Goal: Task Accomplishment & Management: Use online tool/utility

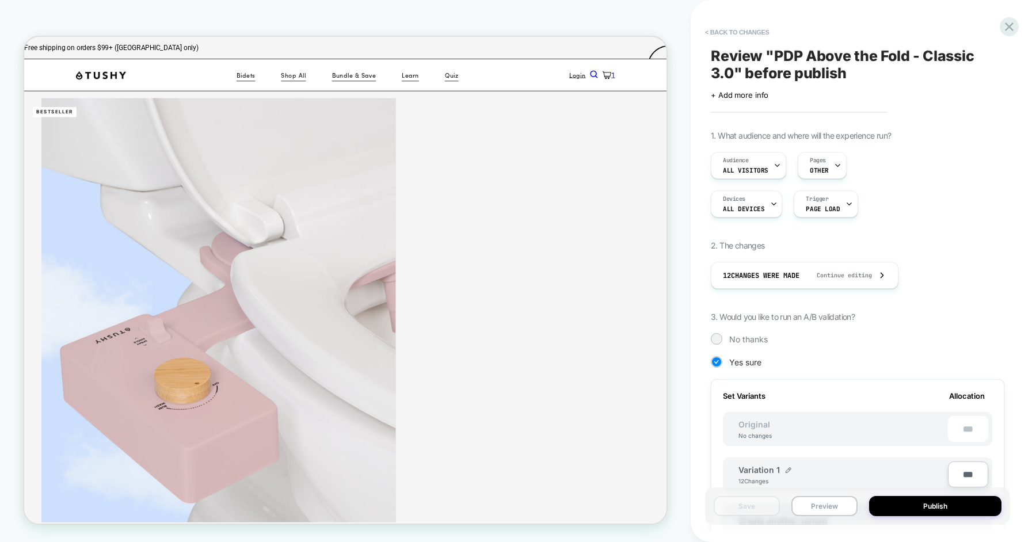
scroll to position [335, 0]
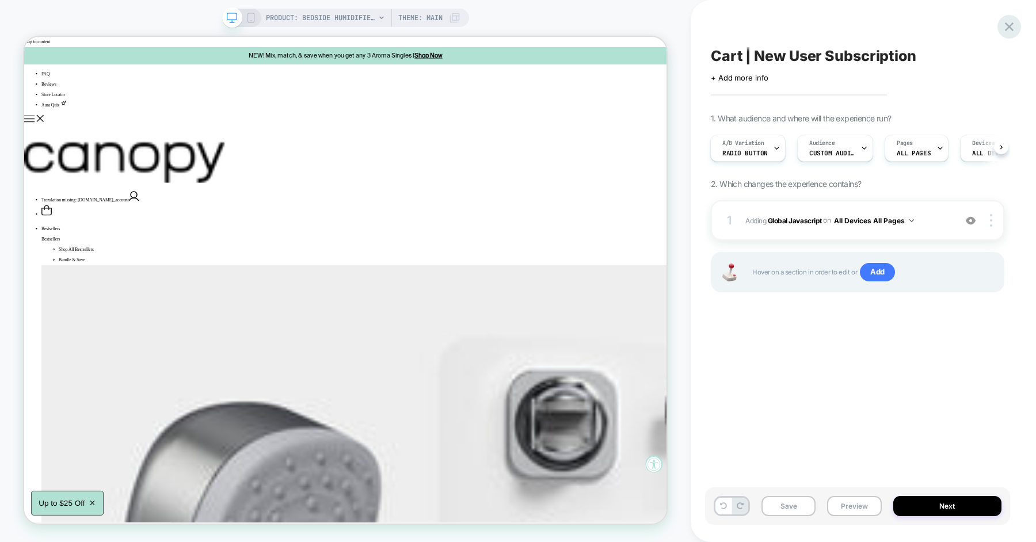
click at [1006, 26] on icon at bounding box center [1009, 27] width 16 height 16
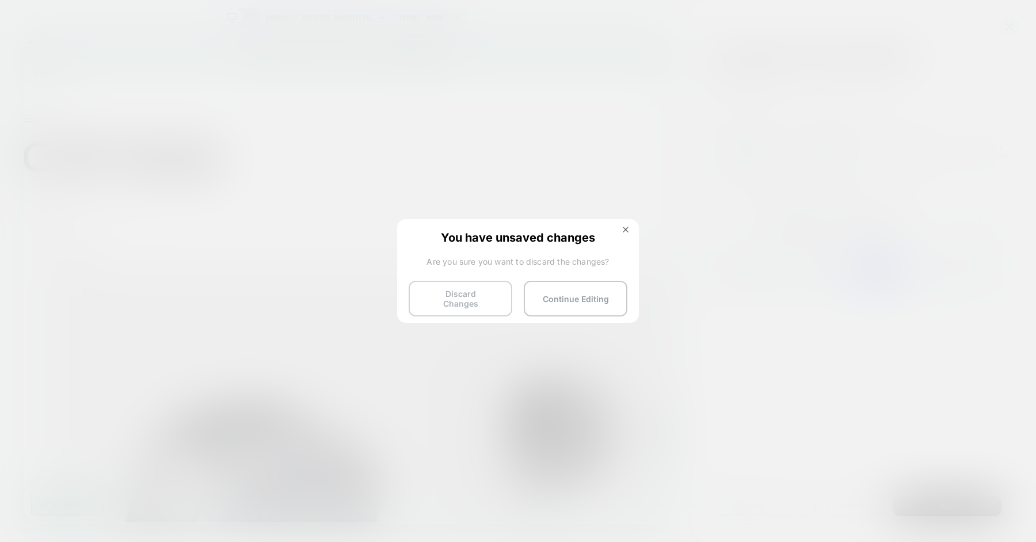
click at [486, 293] on button "Discard Changes" at bounding box center [460, 299] width 104 height 36
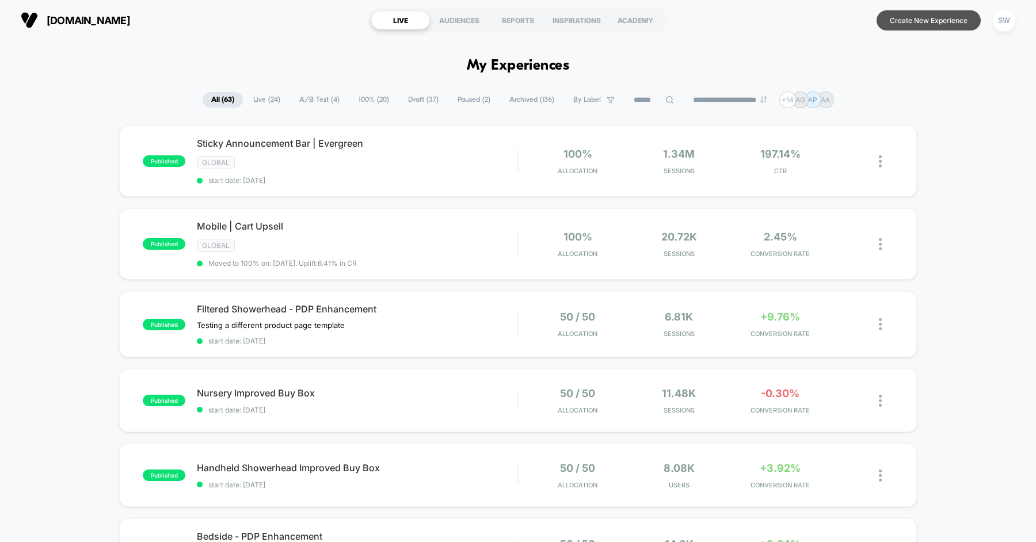
click at [906, 21] on button "Create New Experience" at bounding box center [928, 20] width 104 height 20
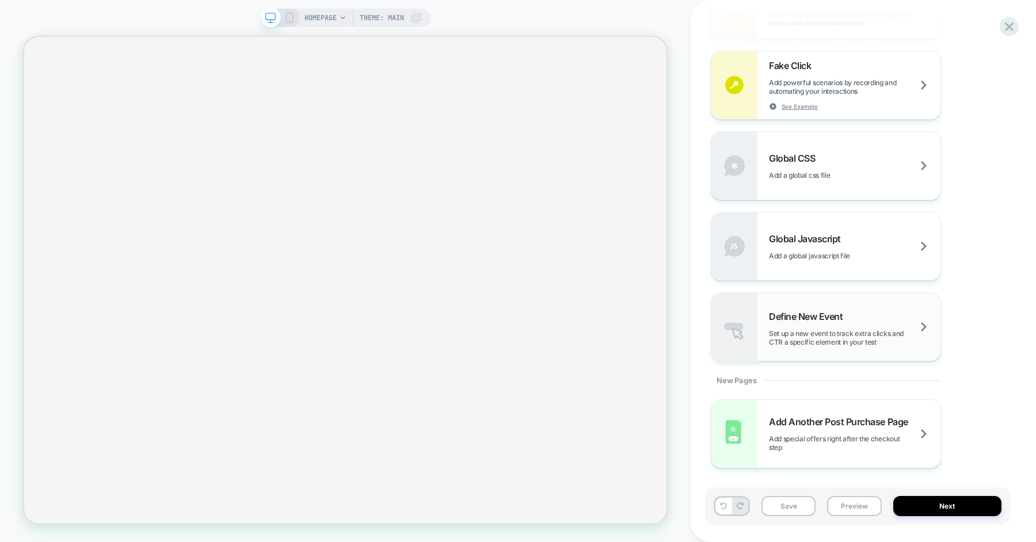
scroll to position [730, 0]
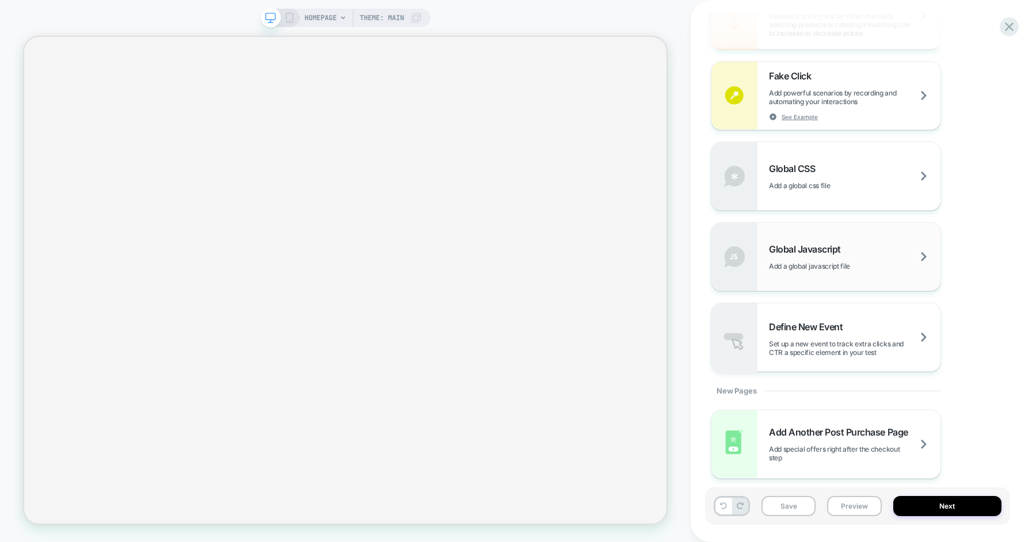
click at [812, 263] on span "Add a global javascript file" at bounding box center [824, 266] width 110 height 9
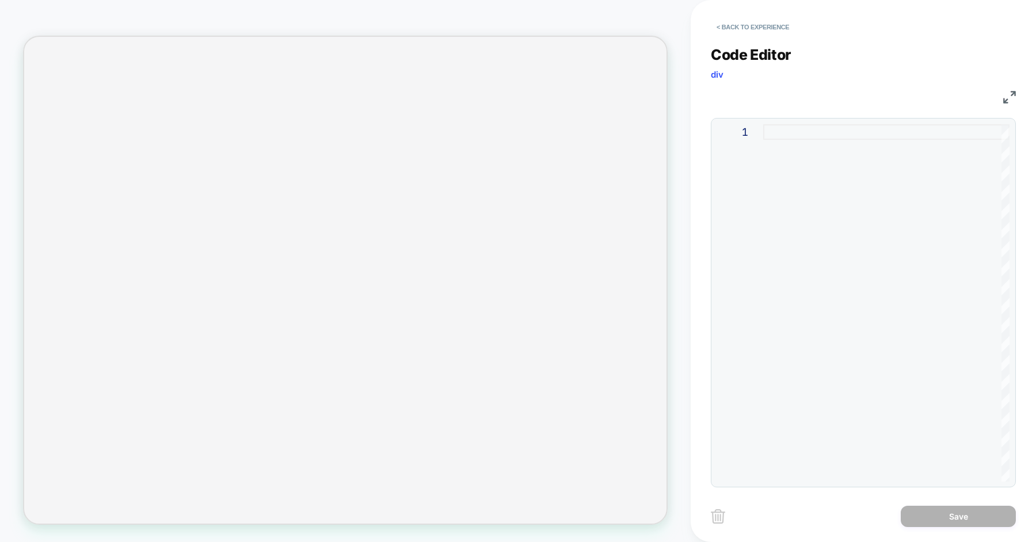
click at [807, 243] on div at bounding box center [886, 302] width 246 height 357
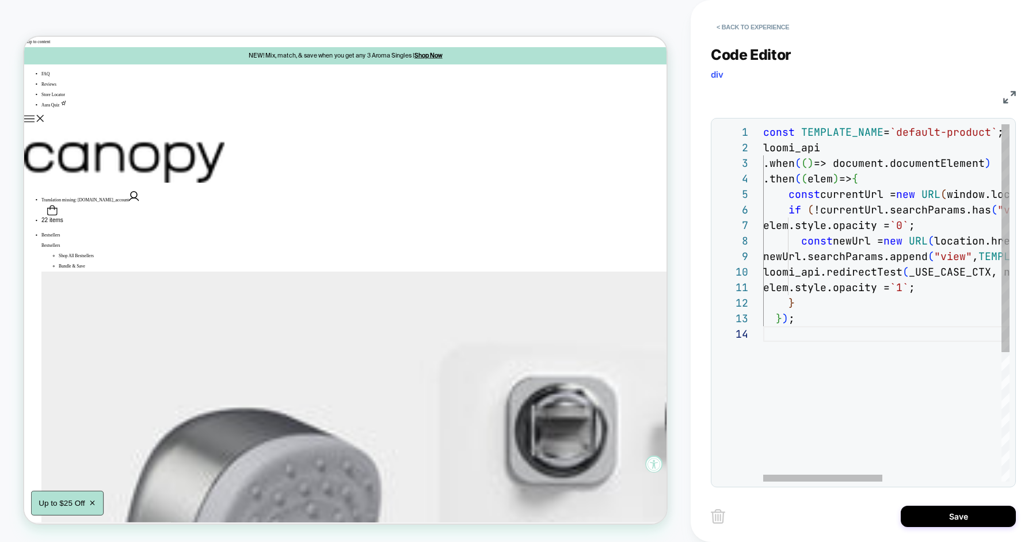
scroll to position [0, 0]
click at [803, 312] on div "const TEMPLATE_NAME = `default-product` ; loomi_api .when ( ( ) => document.doc…" at bounding box center [1009, 403] width 492 height 559
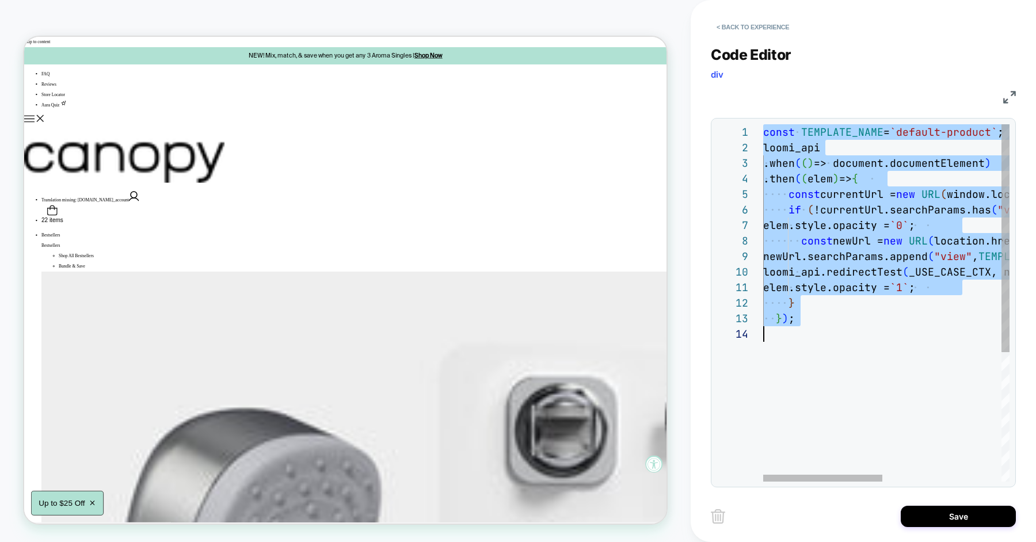
scroll to position [30, 30]
type textarea "**********"
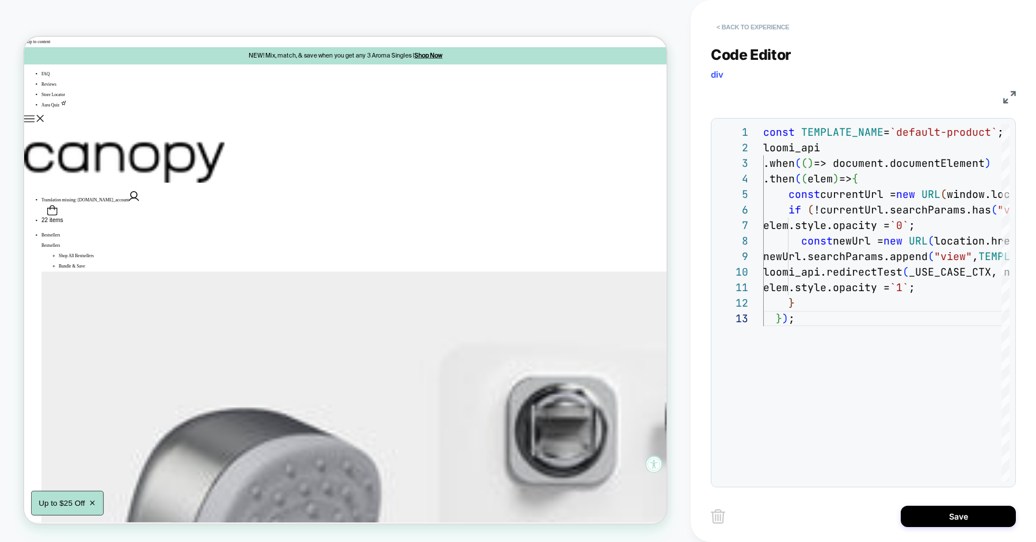
click at [757, 26] on button "< Back to experience" at bounding box center [753, 27] width 84 height 18
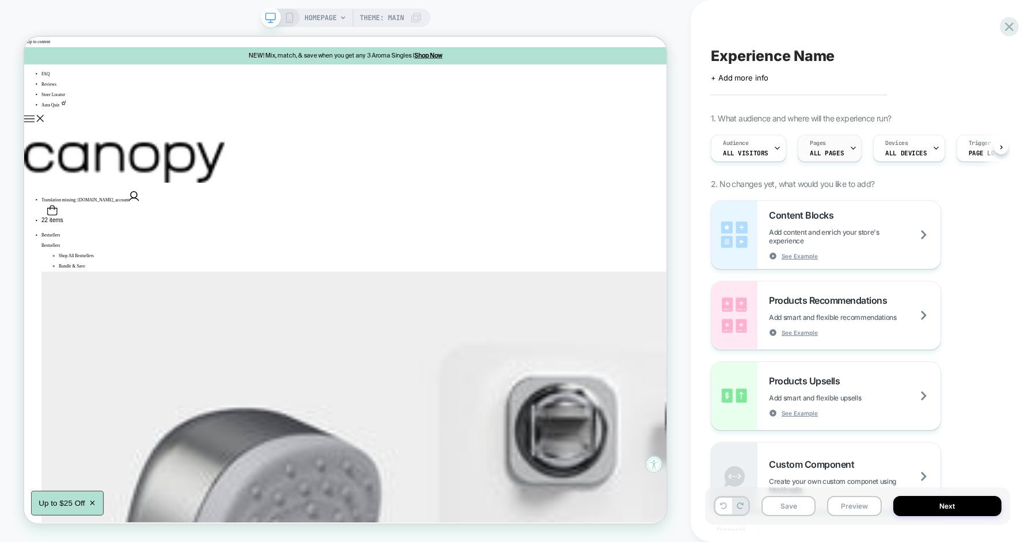
scroll to position [0, 1]
click at [816, 151] on span "ALL PAGES" at bounding box center [826, 153] width 34 height 8
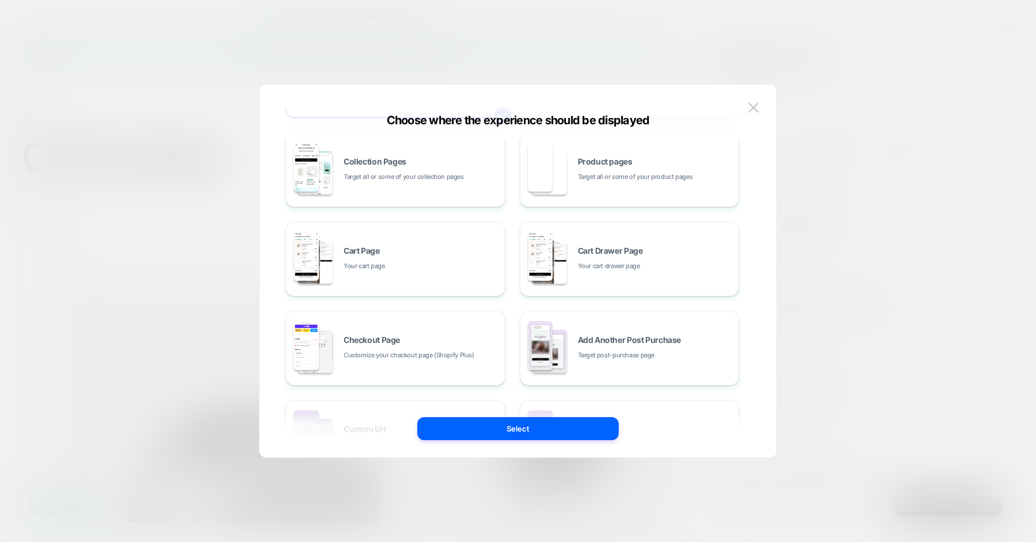
scroll to position [102, 0]
click at [416, 192] on div "Collection Pages Target all or some of your collection pages" at bounding box center [395, 166] width 207 height 63
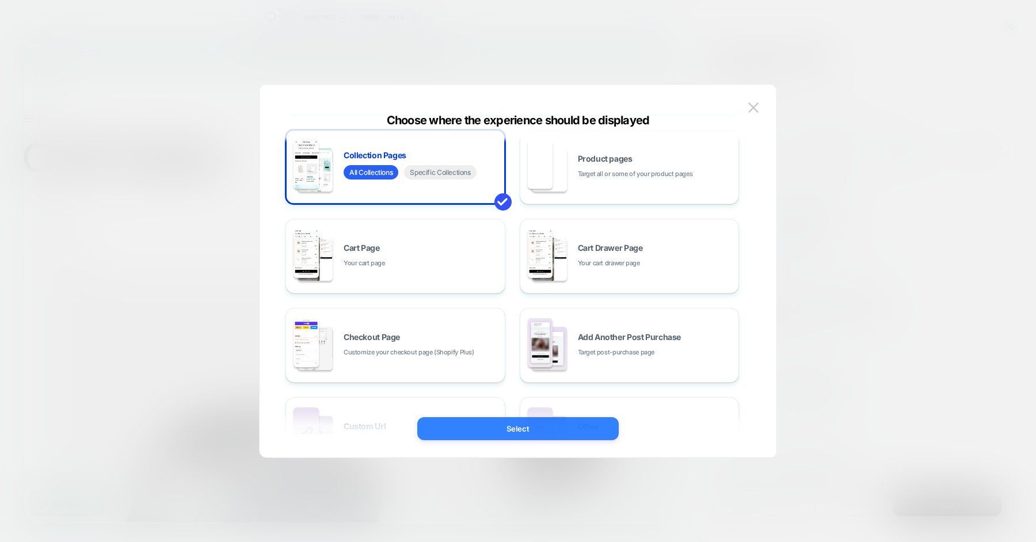
click at [499, 429] on button "Select" at bounding box center [517, 428] width 201 height 23
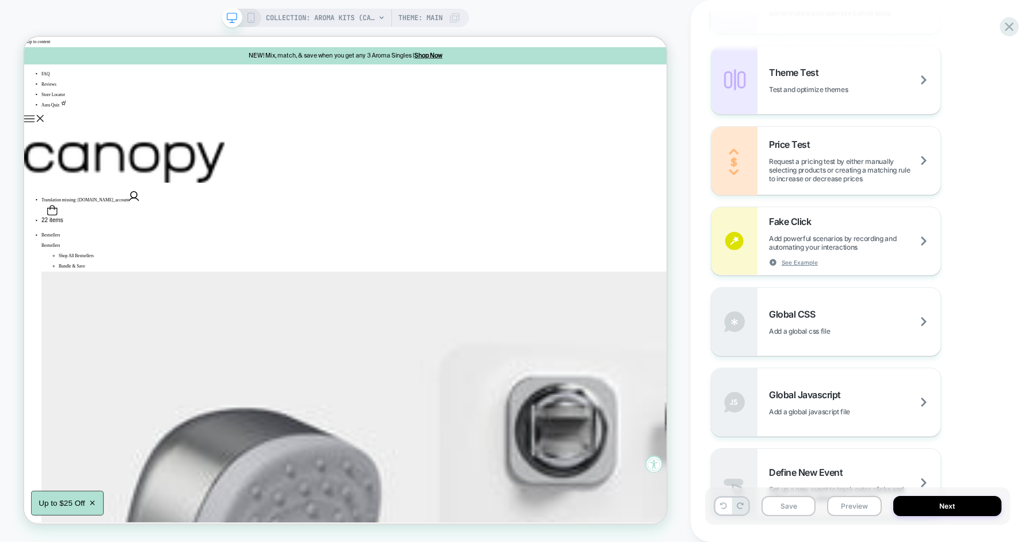
scroll to position [0, 0]
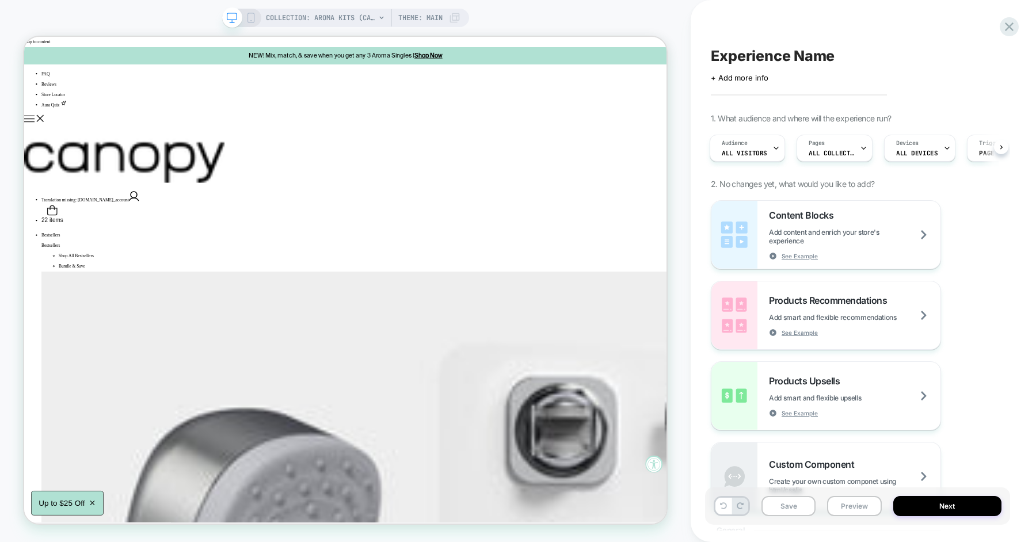
click at [781, 54] on span "Experience Name" at bounding box center [773, 55] width 124 height 17
type textarea "**********"
click at [784, 71] on div "Click to edit experience details + Add more info" at bounding box center [857, 74] width 293 height 18
click at [754, 76] on span "+ Add more info" at bounding box center [740, 78] width 58 height 9
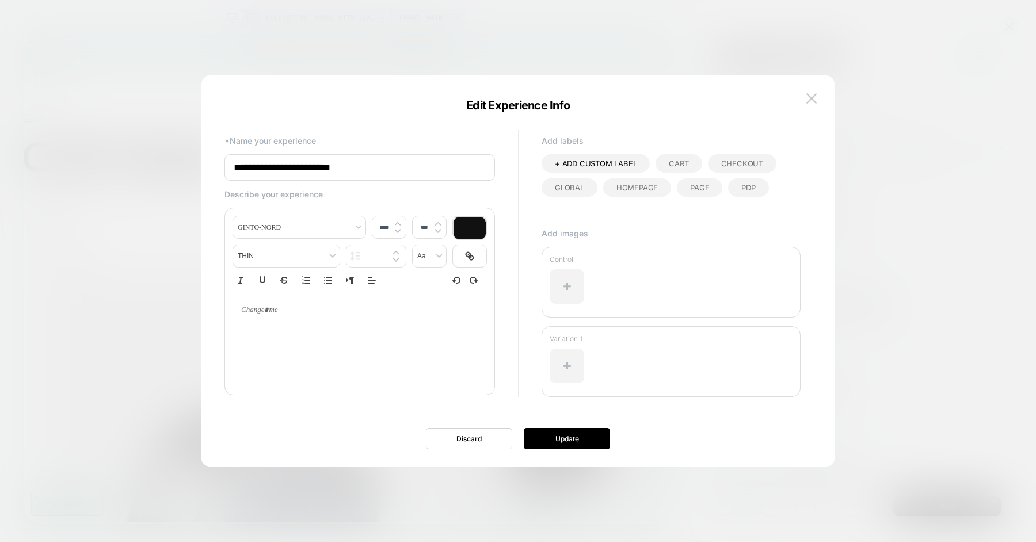
type input "**********"
click at [581, 165] on span "+ ADD CUSTOM LABEL" at bounding box center [596, 163] width 82 height 9
type input "***"
click at [636, 162] on icon at bounding box center [634, 163] width 5 height 3
click at [533, 232] on div "**********" at bounding box center [512, 281] width 587 height 308
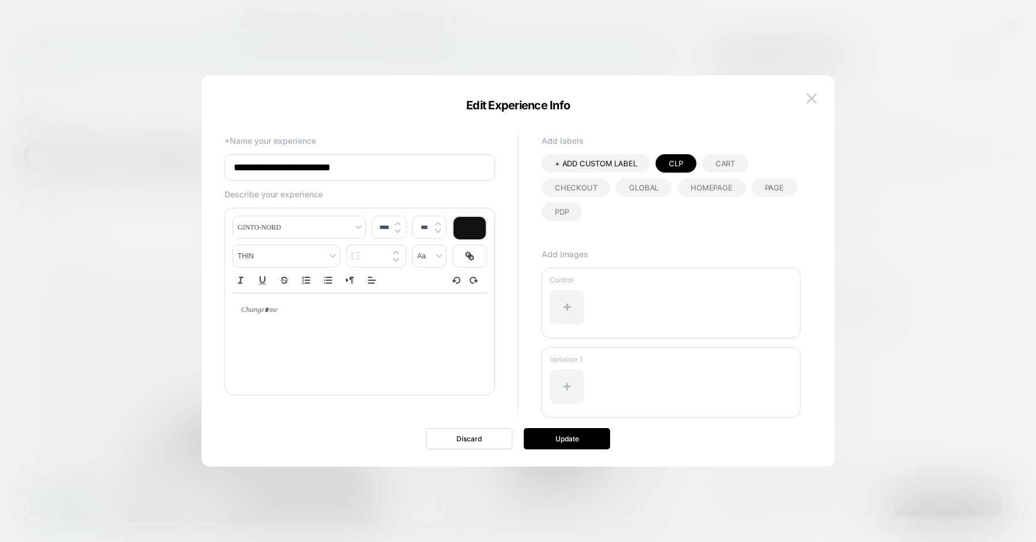
click at [278, 311] on p at bounding box center [355, 310] width 223 height 10
type input "****"
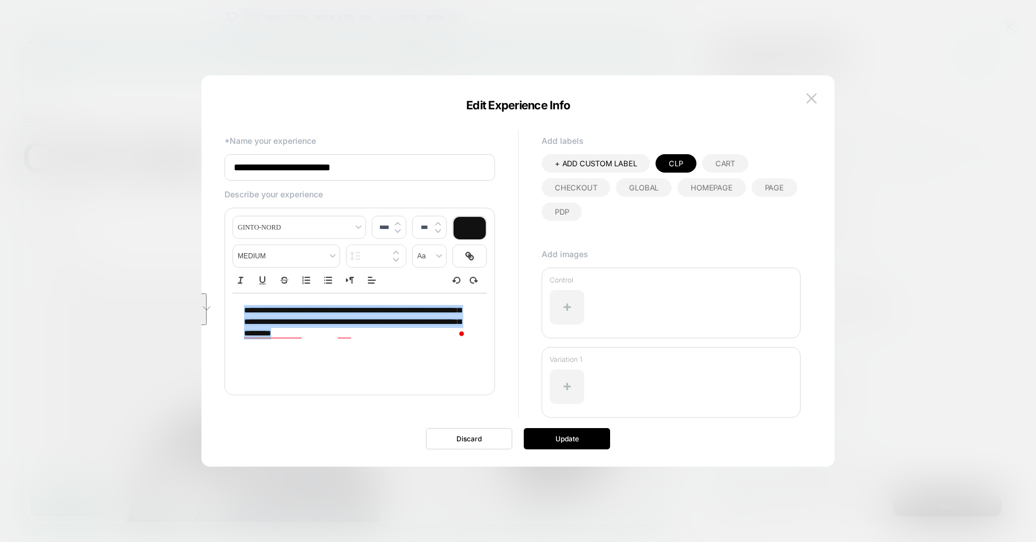
copy span "**********"
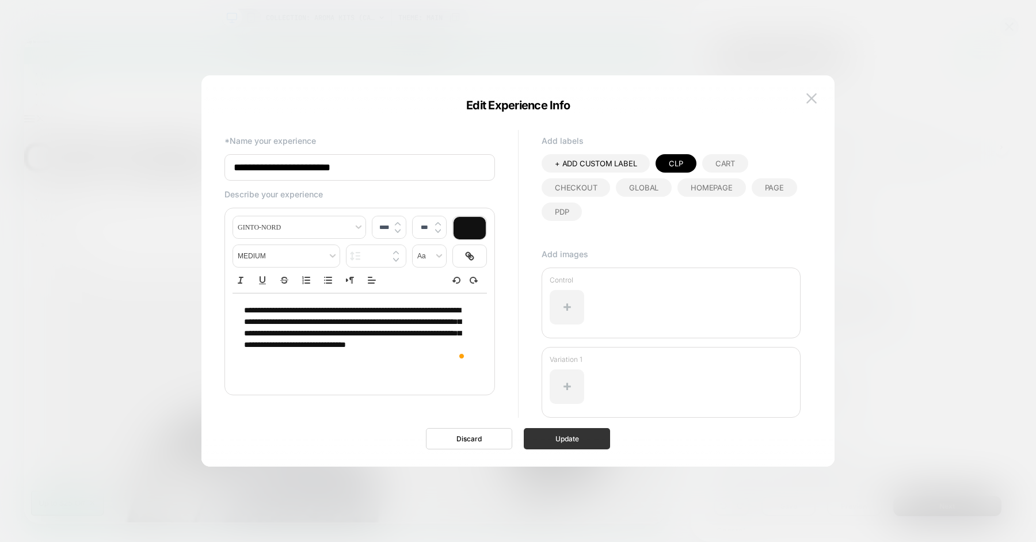
click at [553, 442] on button "Update" at bounding box center [567, 438] width 86 height 21
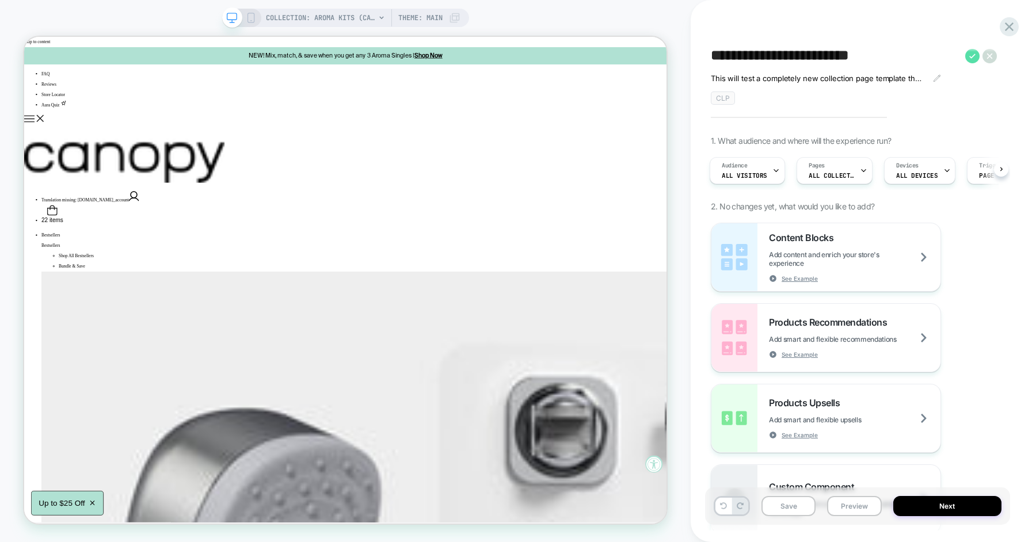
click at [969, 55] on icon at bounding box center [972, 56] width 14 height 14
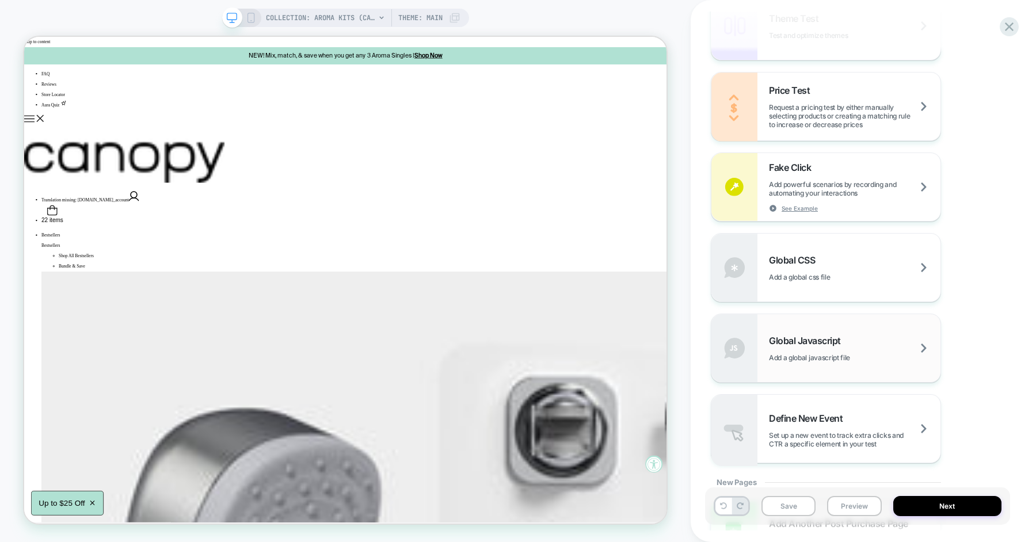
scroll to position [709, 0]
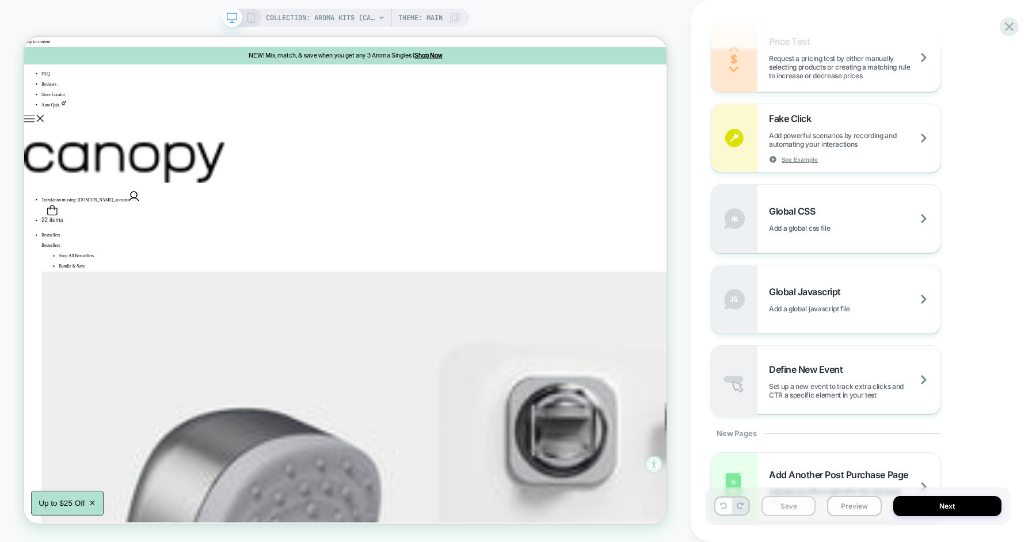
click at [798, 505] on button "Save" at bounding box center [788, 506] width 54 height 20
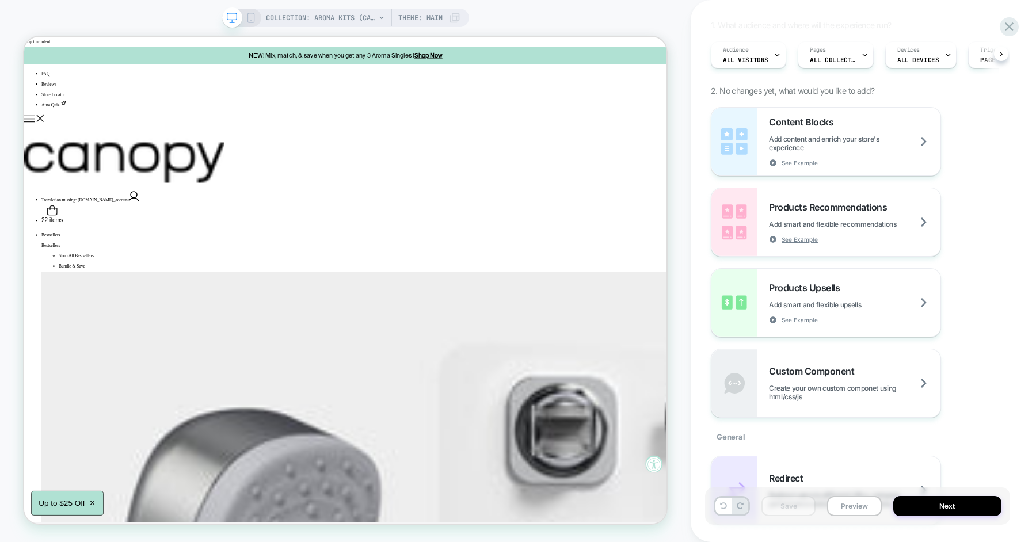
scroll to position [0, 0]
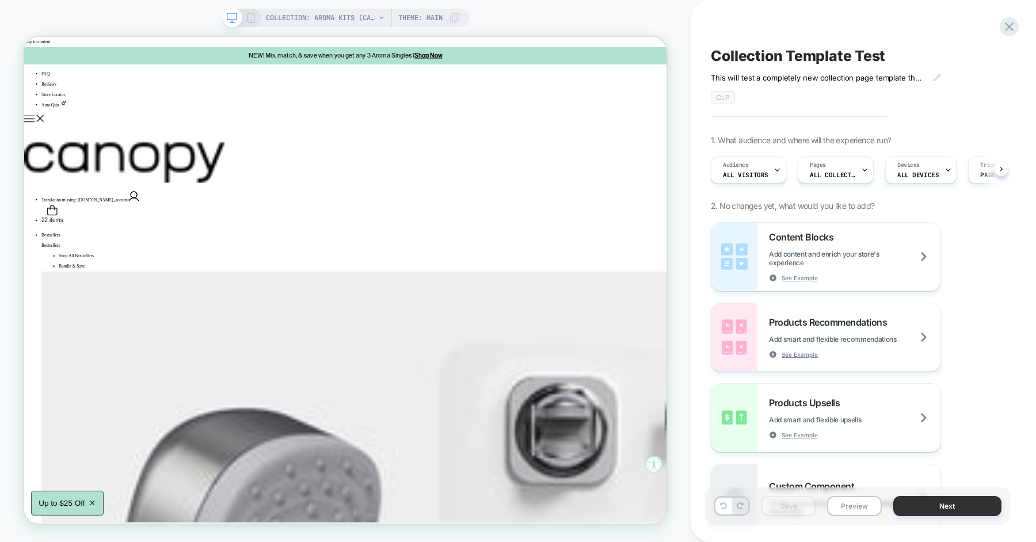
click at [922, 502] on button "Next" at bounding box center [947, 506] width 109 height 20
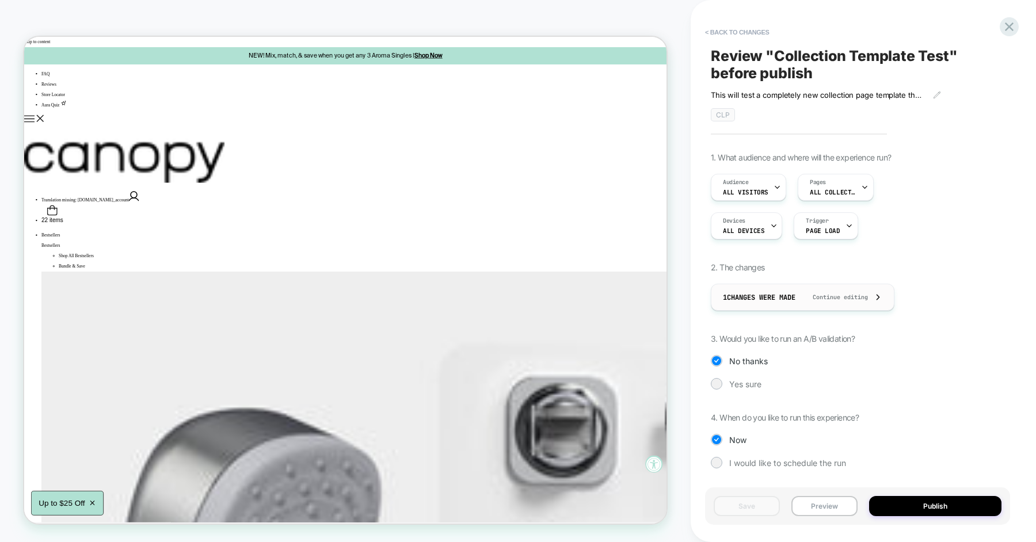
click at [847, 297] on span "Continue editing" at bounding box center [834, 296] width 67 height 7
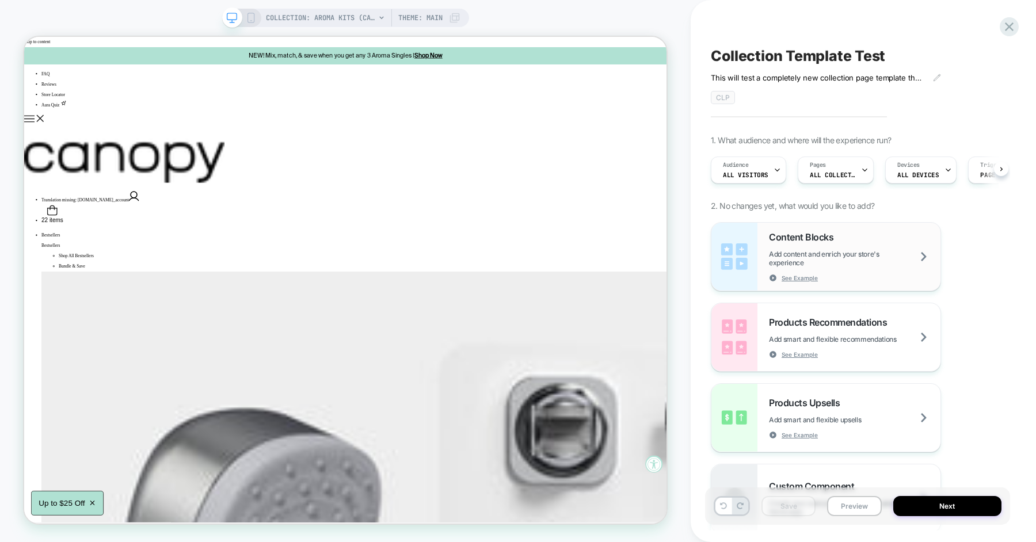
scroll to position [0, 1]
click at [963, 502] on button "Next" at bounding box center [947, 506] width 109 height 20
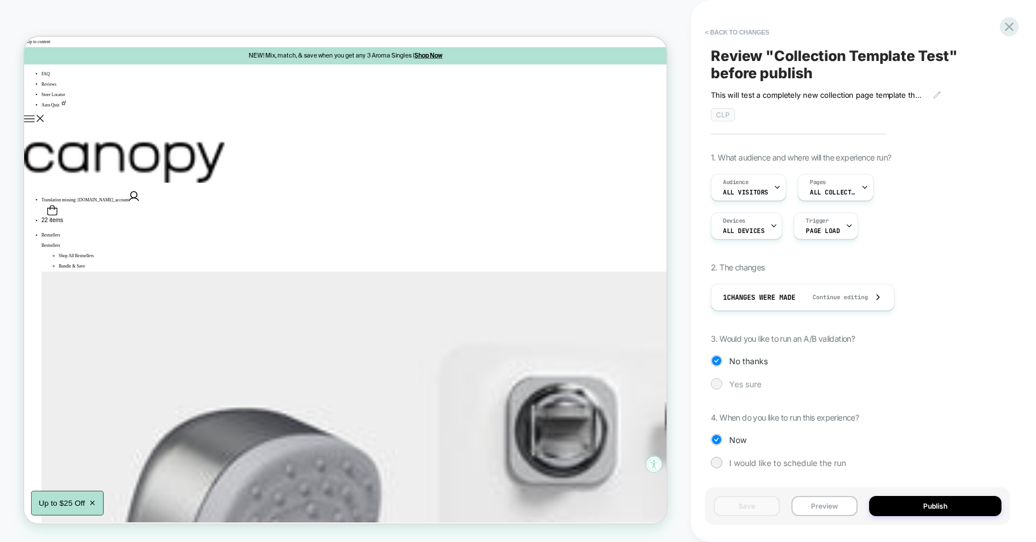
click at [728, 378] on div "Yes sure" at bounding box center [857, 384] width 293 height 12
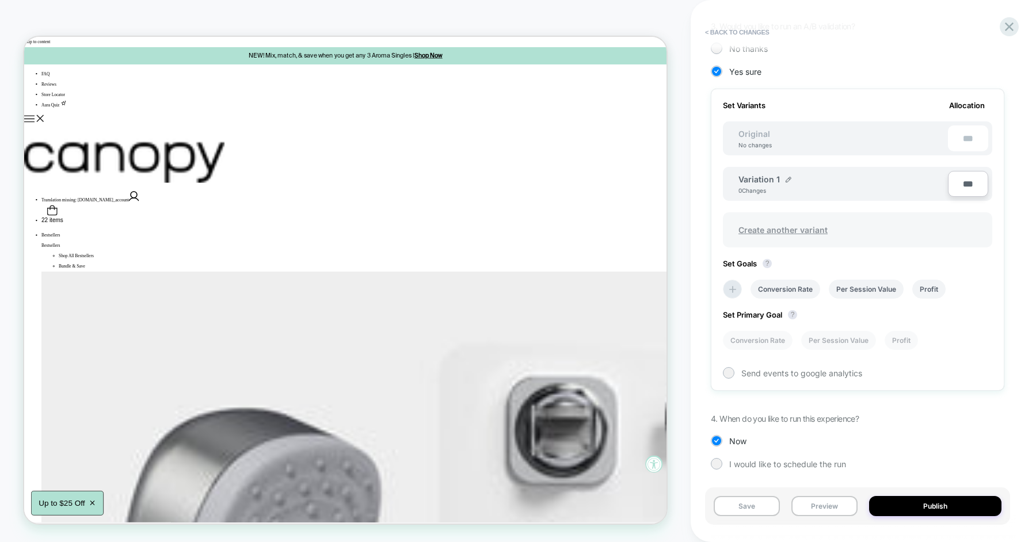
scroll to position [295, 0]
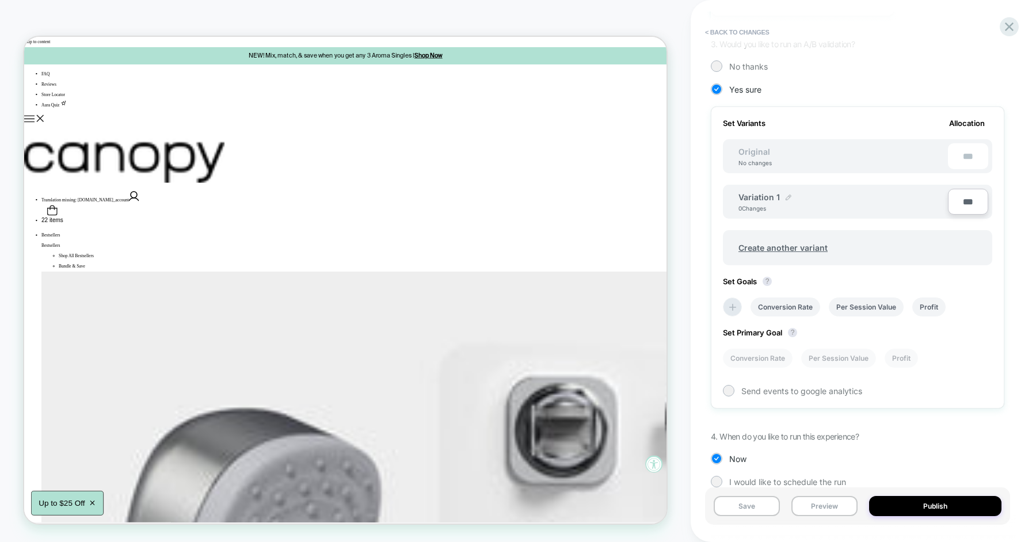
click at [786, 194] on img at bounding box center [788, 197] width 6 height 6
click at [791, 196] on input "**********" at bounding box center [779, 203] width 83 height 22
type input "*******"
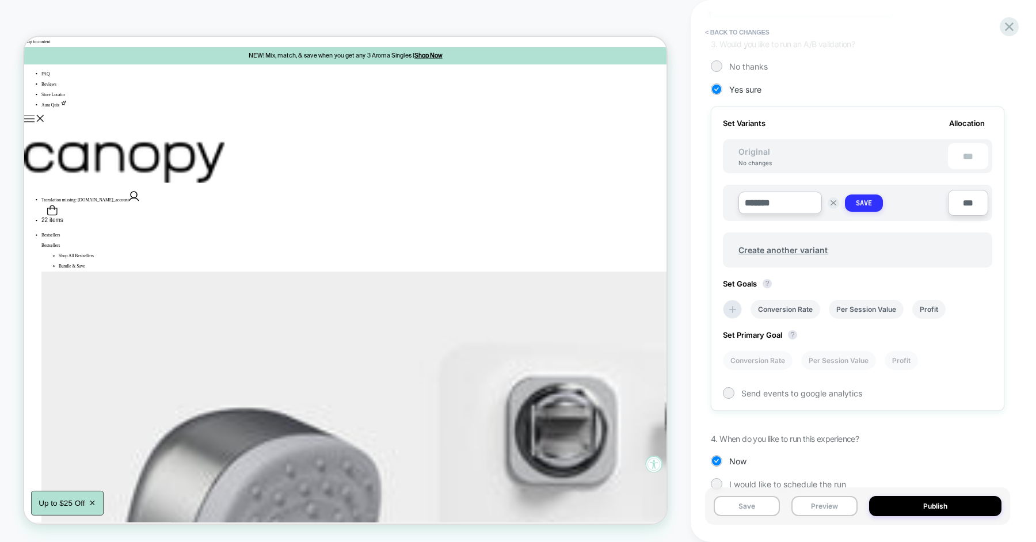
click at [865, 201] on strong "Save" at bounding box center [864, 202] width 16 height 9
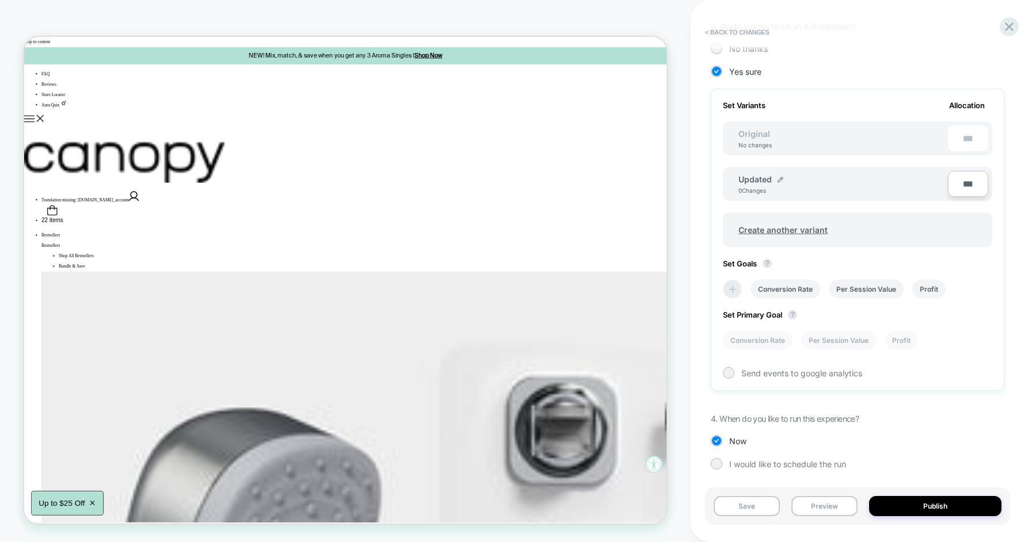
click at [731, 289] on icon at bounding box center [732, 289] width 7 height 7
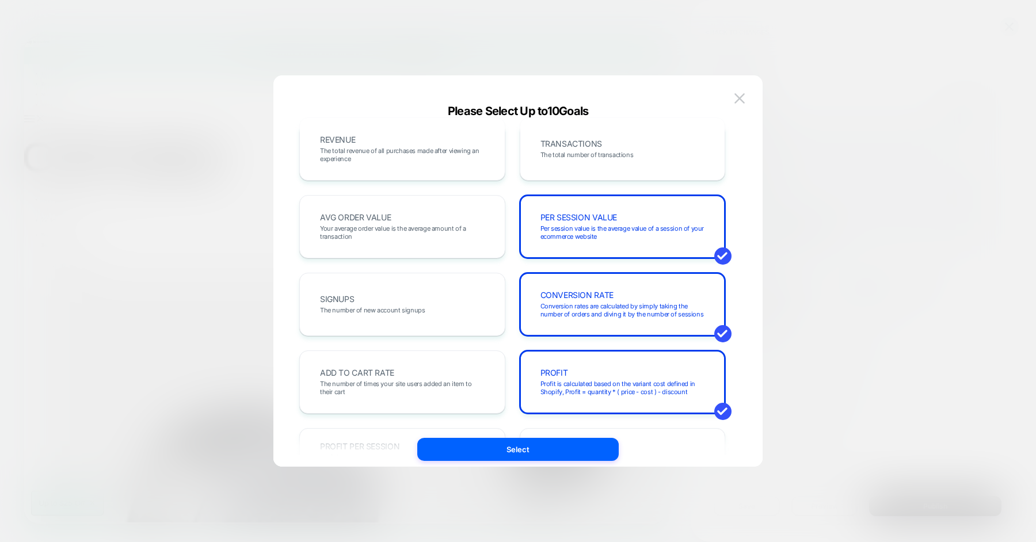
scroll to position [18, 0]
click at [443, 219] on div "AVG ORDER VALUE Your average order value is the average amount of a transaction" at bounding box center [402, 224] width 182 height 39
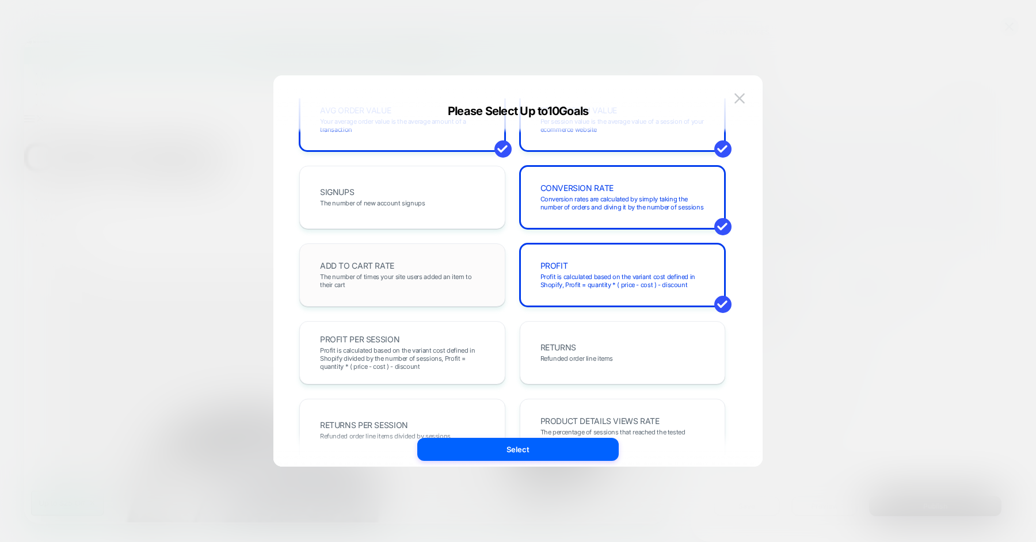
click at [459, 280] on span "The number of times your site users added an item to their cart" at bounding box center [402, 281] width 165 height 16
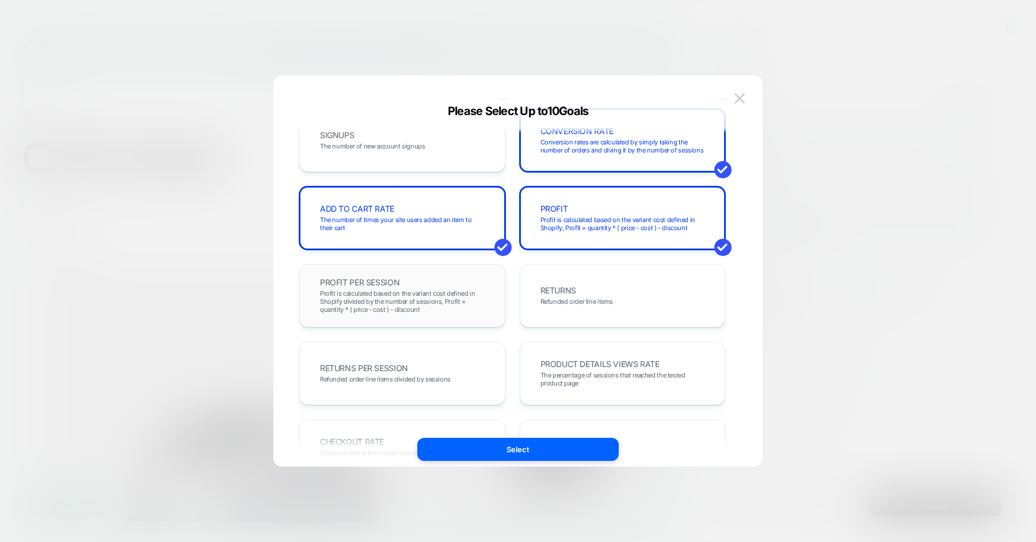
scroll to position [213, 0]
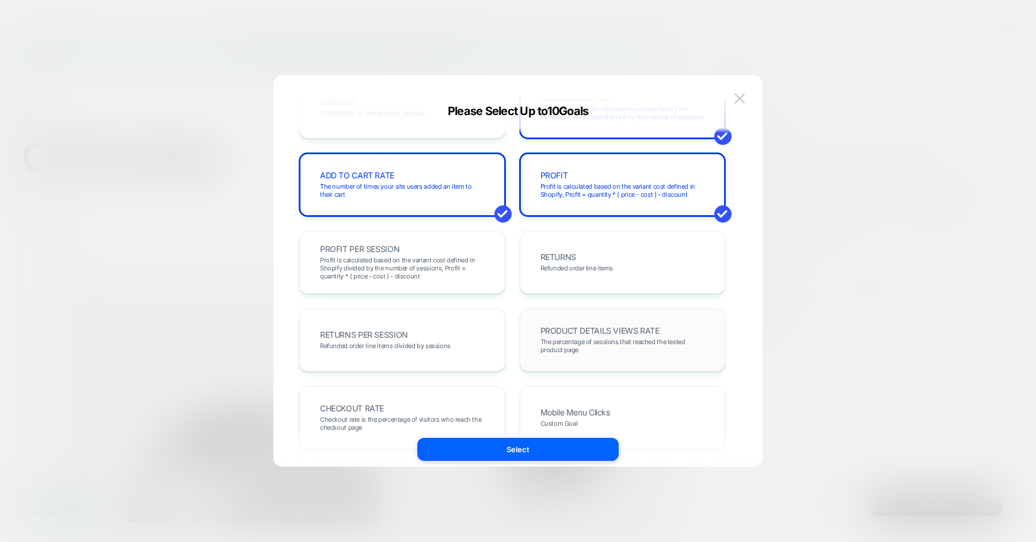
click at [557, 319] on div "PRODUCT DETAILS VIEWS RATE The percentage of sessions that reached the tested p…" at bounding box center [623, 339] width 206 height 63
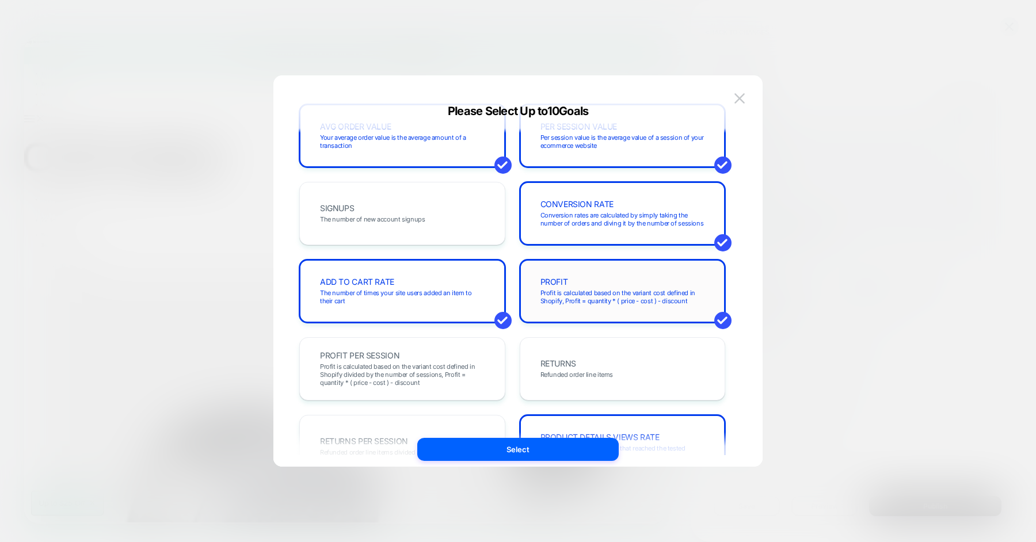
click at [559, 299] on span "Profit is calculated based on the variant cost defined in Shopify, Profit = qua…" at bounding box center [622, 297] width 165 height 16
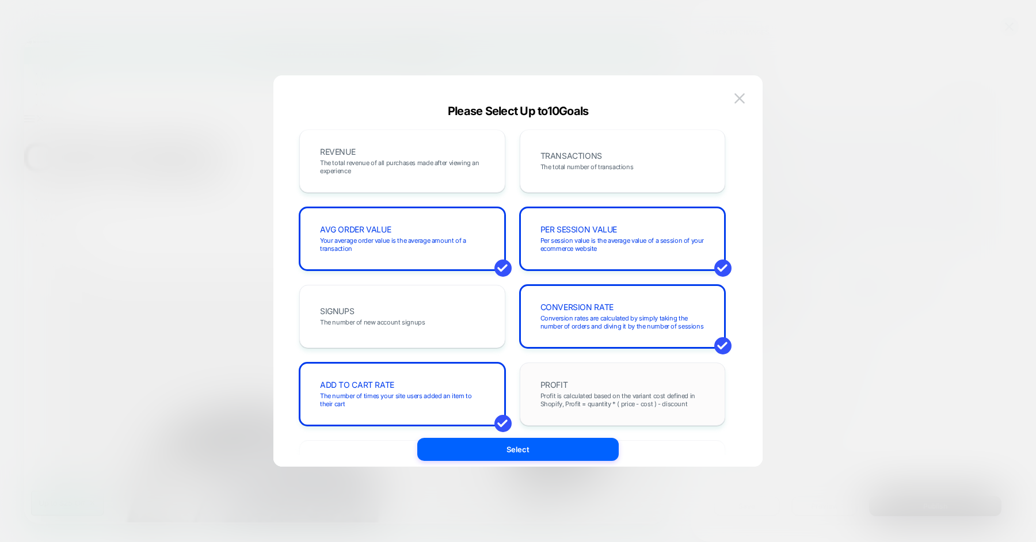
scroll to position [0, 0]
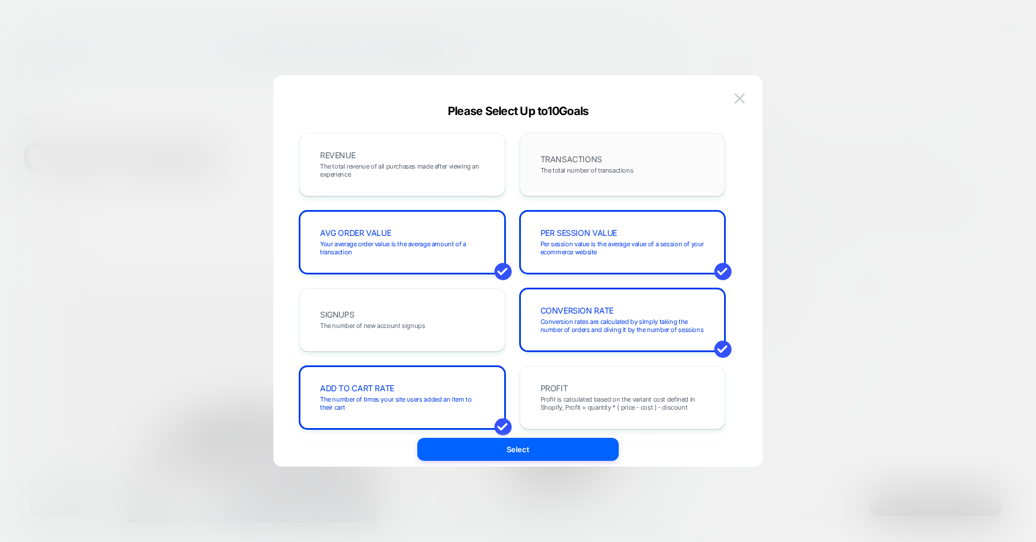
click at [575, 155] on span "TRANSACTIONS" at bounding box center [571, 159] width 62 height 8
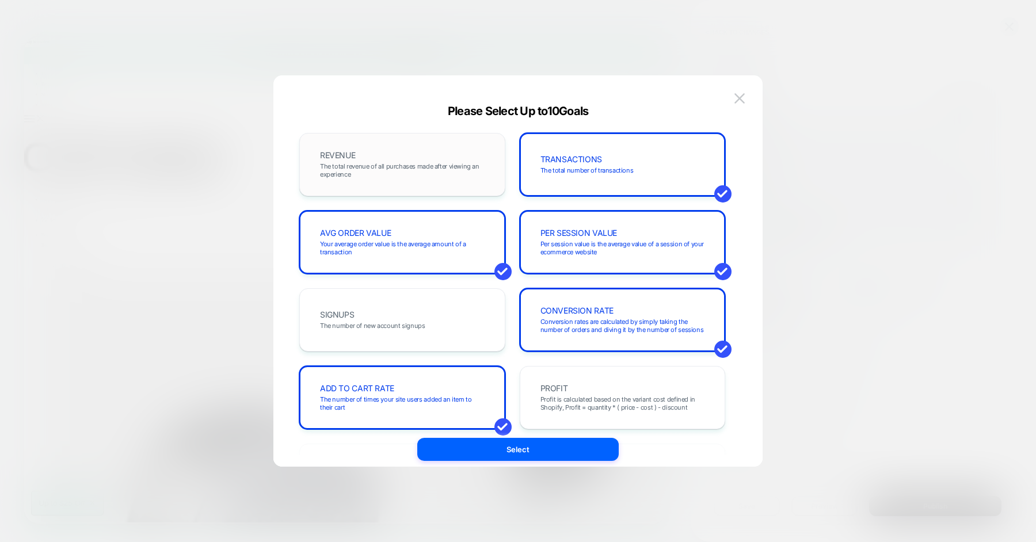
click at [445, 159] on div "REVENUE The total revenue of all purchases made after viewing an experience" at bounding box center [402, 164] width 182 height 39
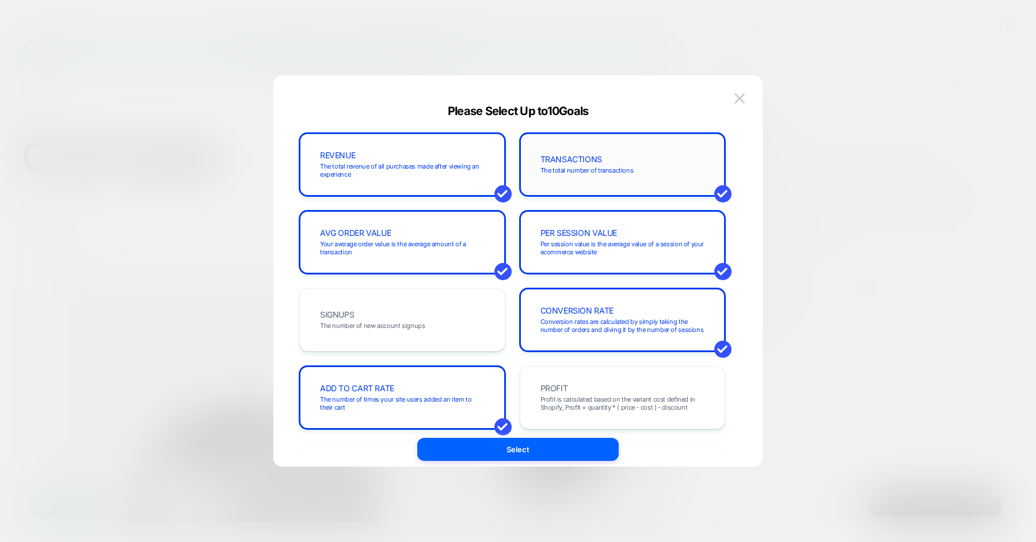
click at [570, 174] on span "The total number of transactions" at bounding box center [586, 170] width 93 height 8
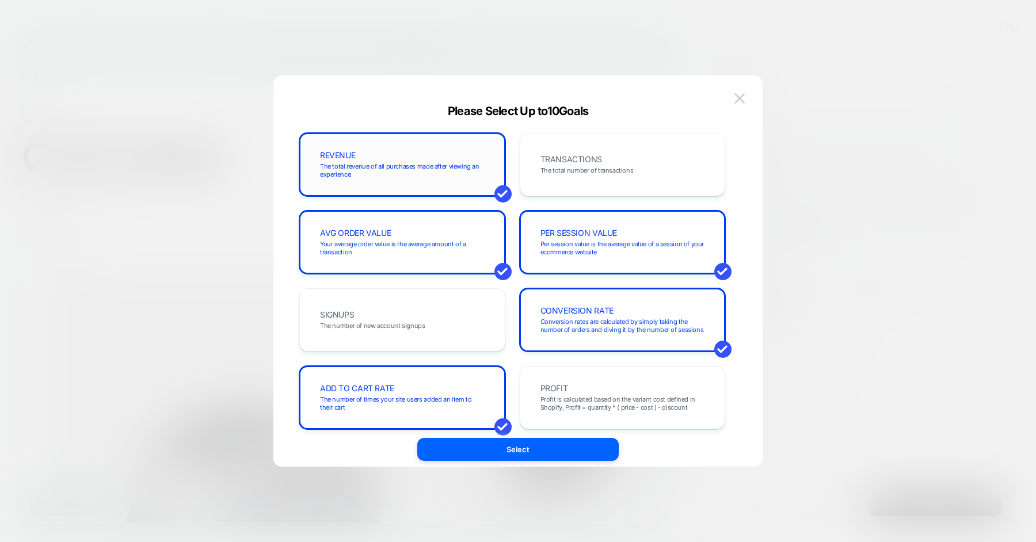
click at [418, 171] on span "The total revenue of all purchases made after viewing an experience" at bounding box center [402, 170] width 165 height 16
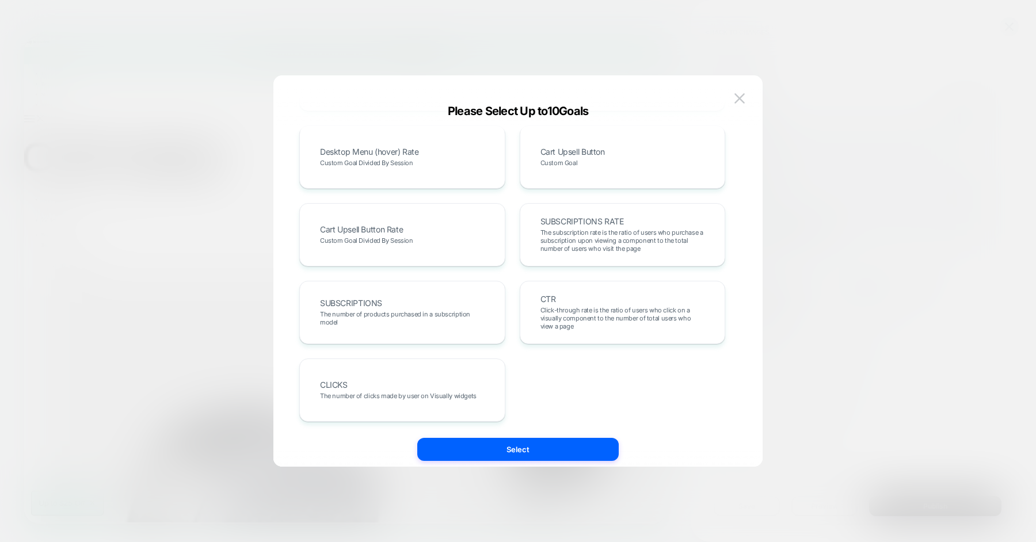
scroll to position [630, 0]
click at [553, 230] on span "The subscription rate is the ratio of users who purchase a subscription upon vi…" at bounding box center [622, 239] width 165 height 24
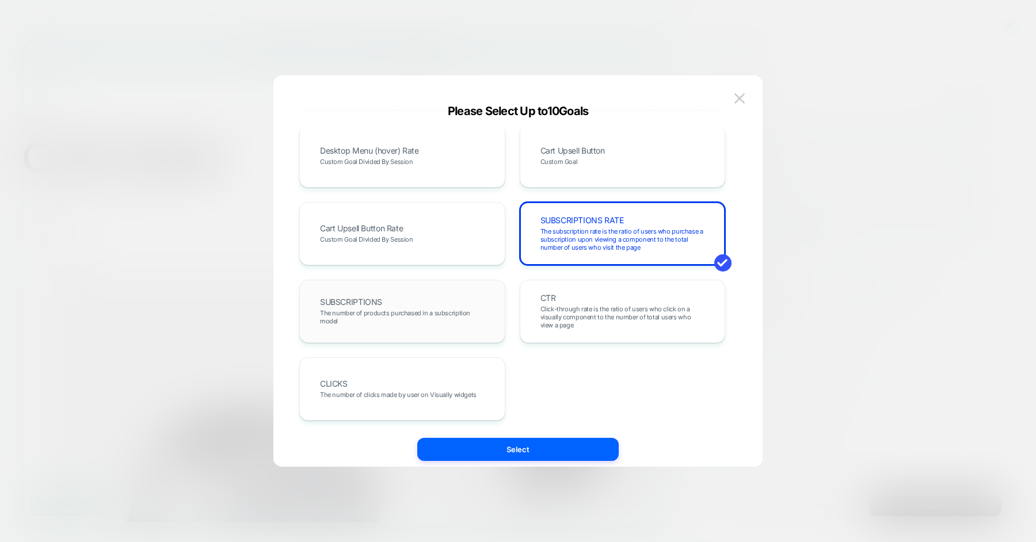
click at [453, 302] on div "SUBSCRIPTIONS The number of products purchased in a subscription model" at bounding box center [402, 311] width 182 height 39
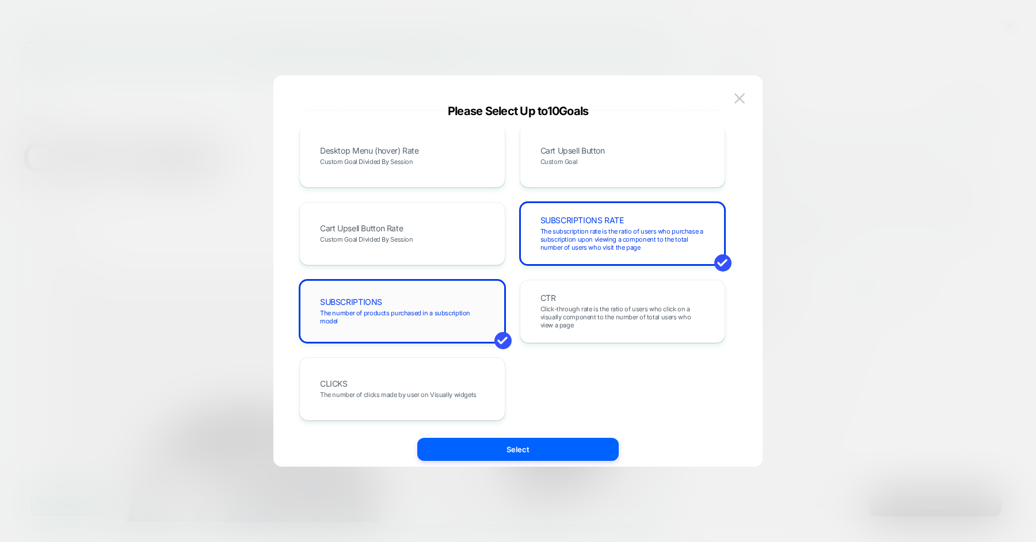
click at [453, 302] on div "SUBSCRIPTIONS The number of products purchased in a subscription model" at bounding box center [402, 311] width 182 height 39
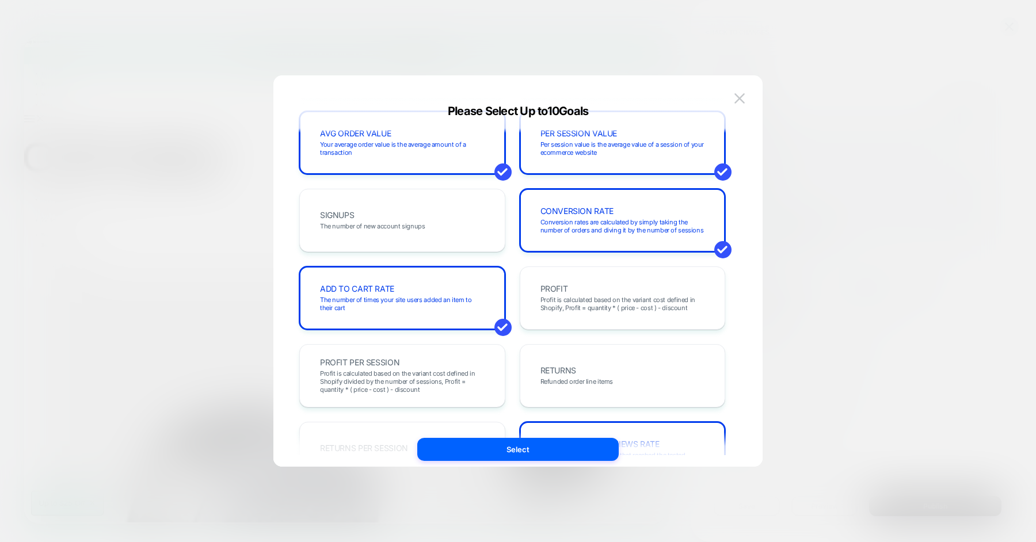
scroll to position [0, 0]
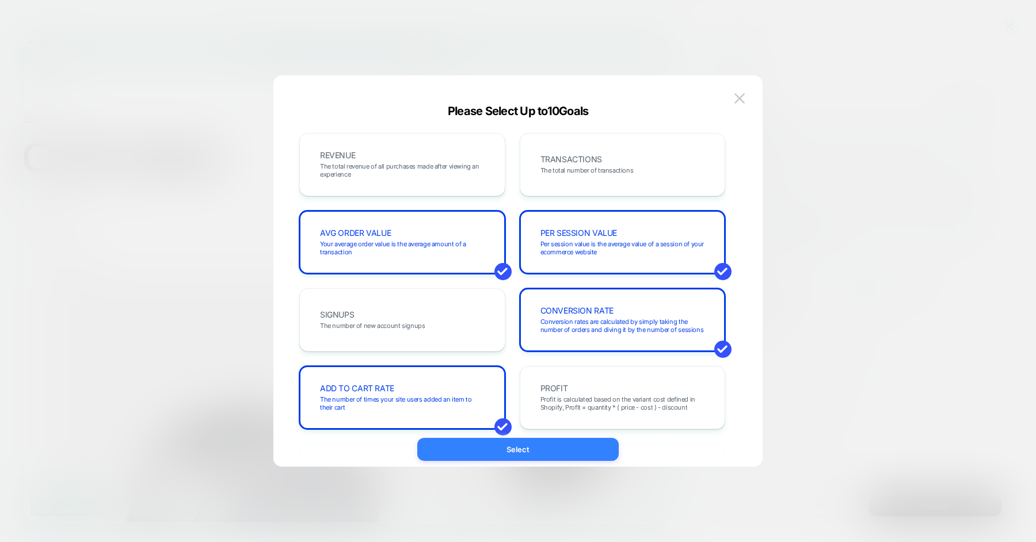
click at [511, 458] on button "Select" at bounding box center [517, 449] width 201 height 23
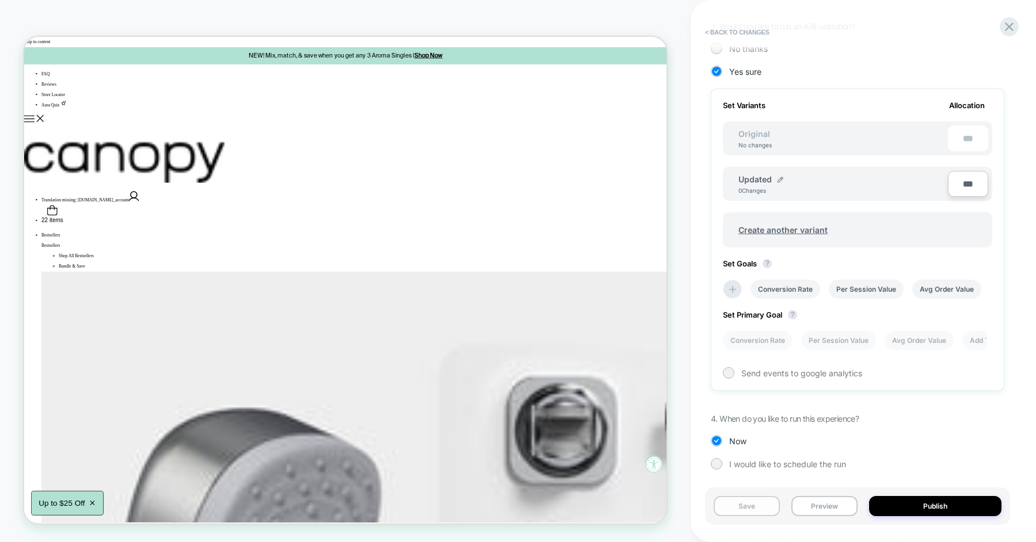
click at [757, 506] on button "Save" at bounding box center [746, 506] width 66 height 20
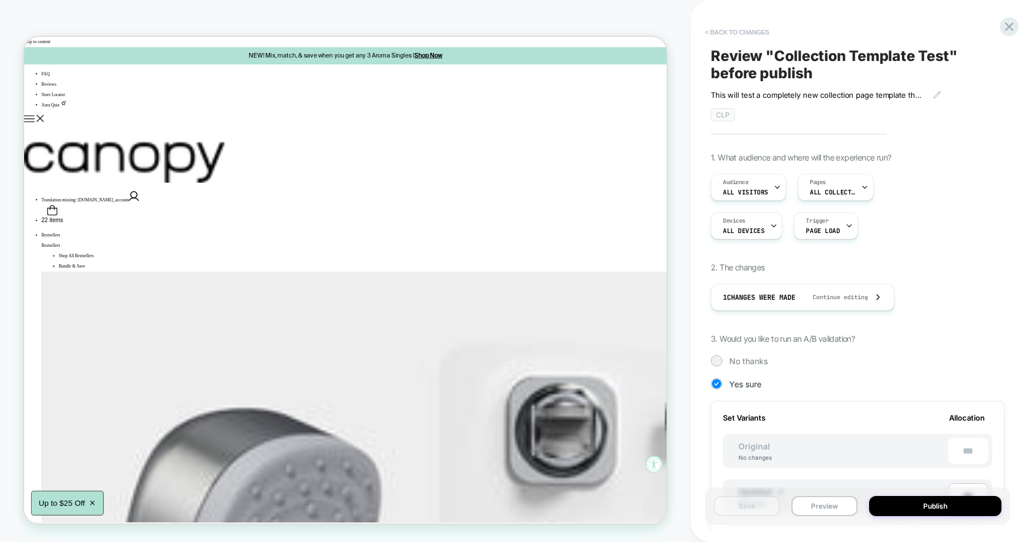
click at [744, 31] on button "< Back to changes" at bounding box center [737, 32] width 76 height 18
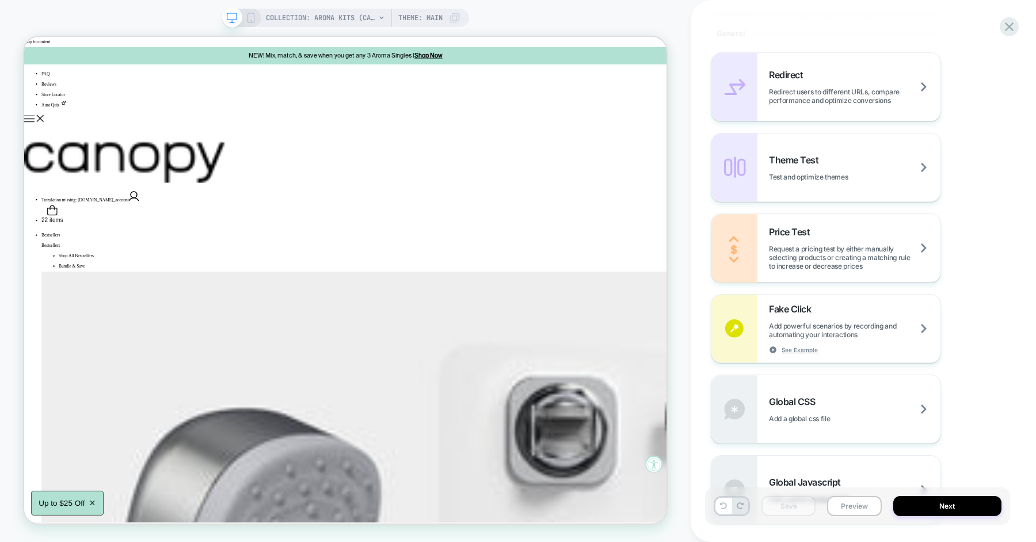
scroll to position [571, 0]
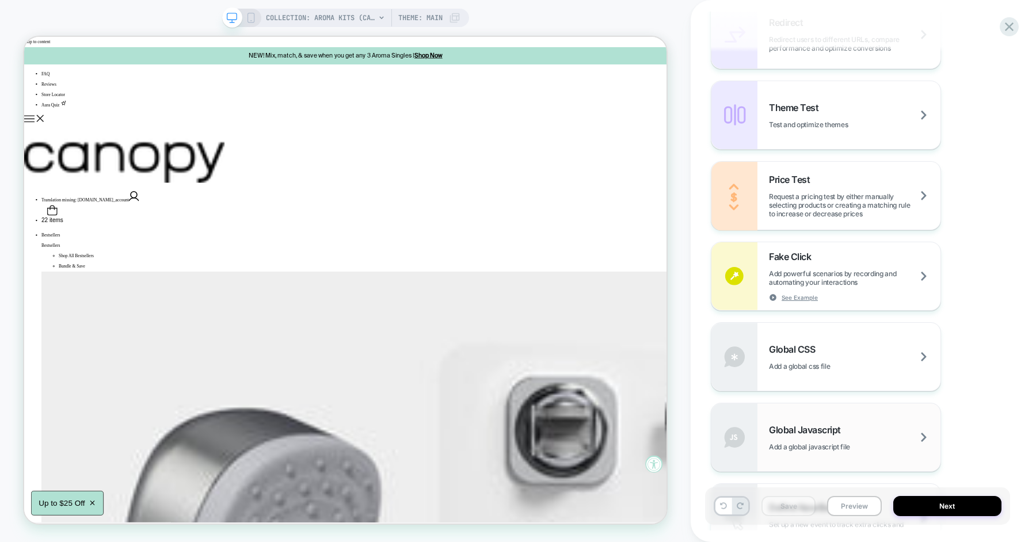
click at [834, 444] on span "Add a global javascript file" at bounding box center [824, 446] width 110 height 9
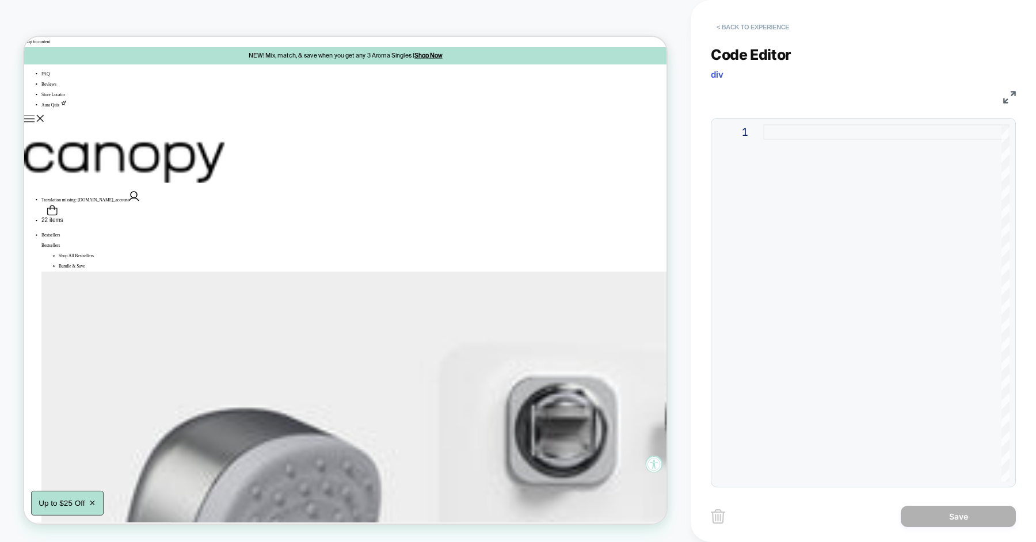
click at [743, 22] on button "< Back to experience" at bounding box center [753, 27] width 84 height 18
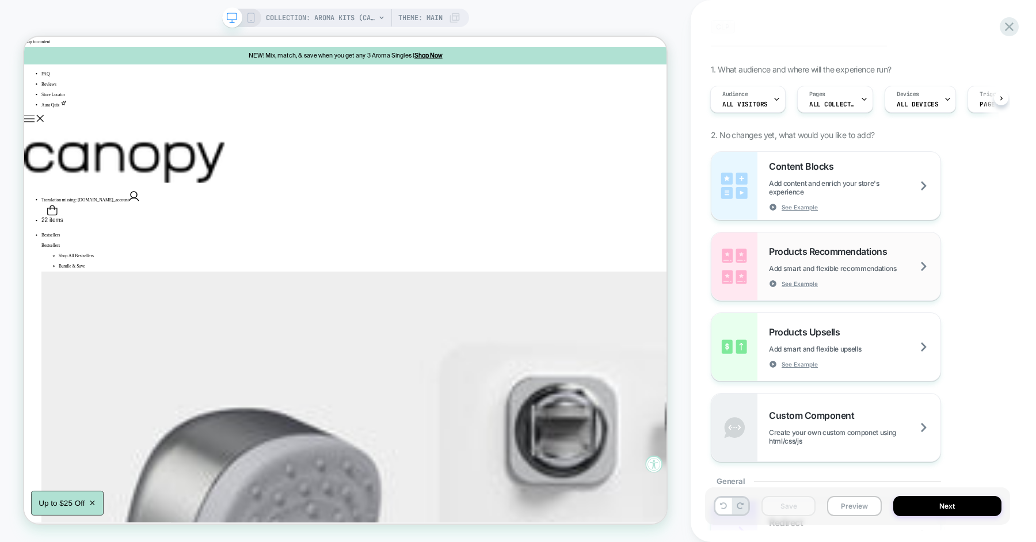
scroll to position [227, 0]
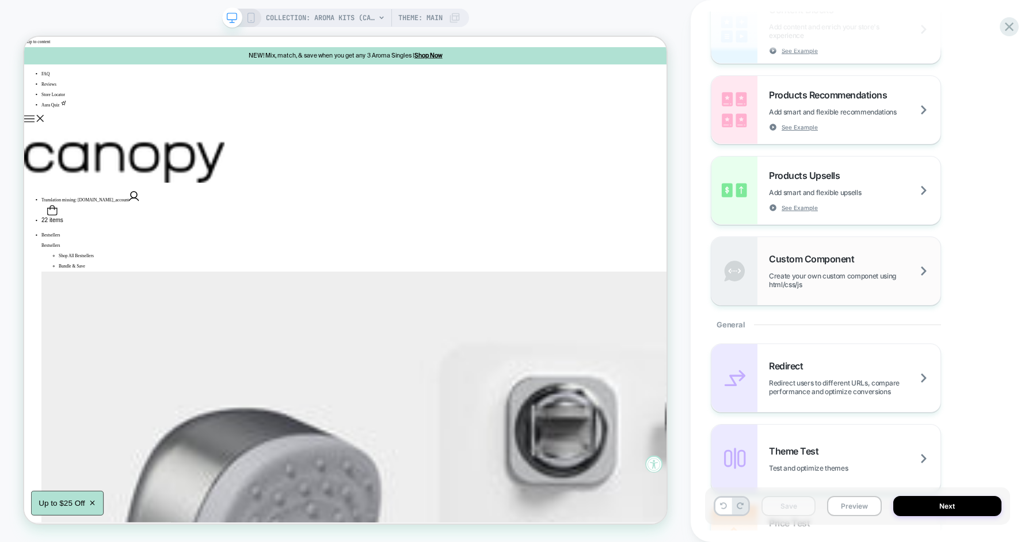
click at [819, 279] on span "Create your own custom componet using html/css/js" at bounding box center [854, 280] width 171 height 17
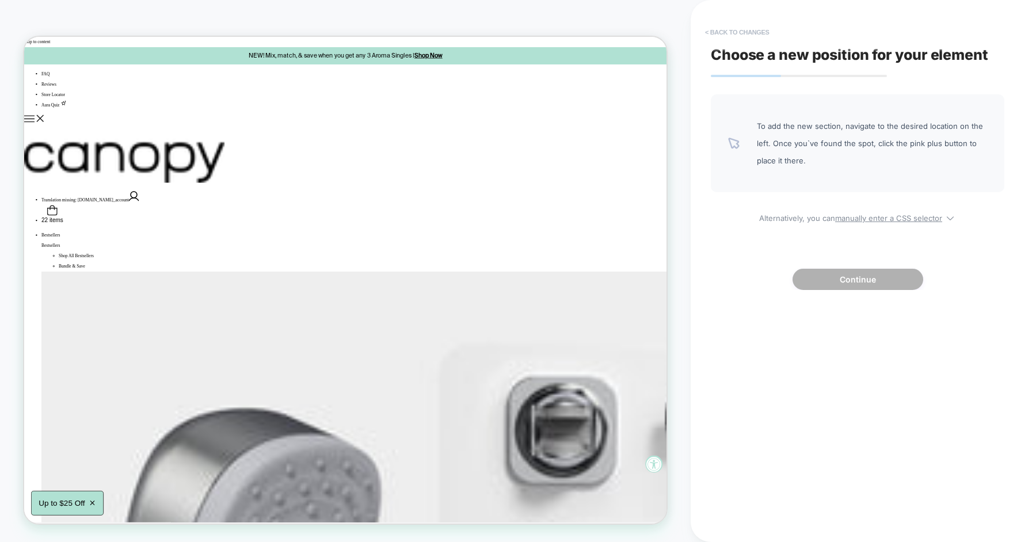
click at [750, 34] on button "< Back to changes" at bounding box center [737, 32] width 76 height 18
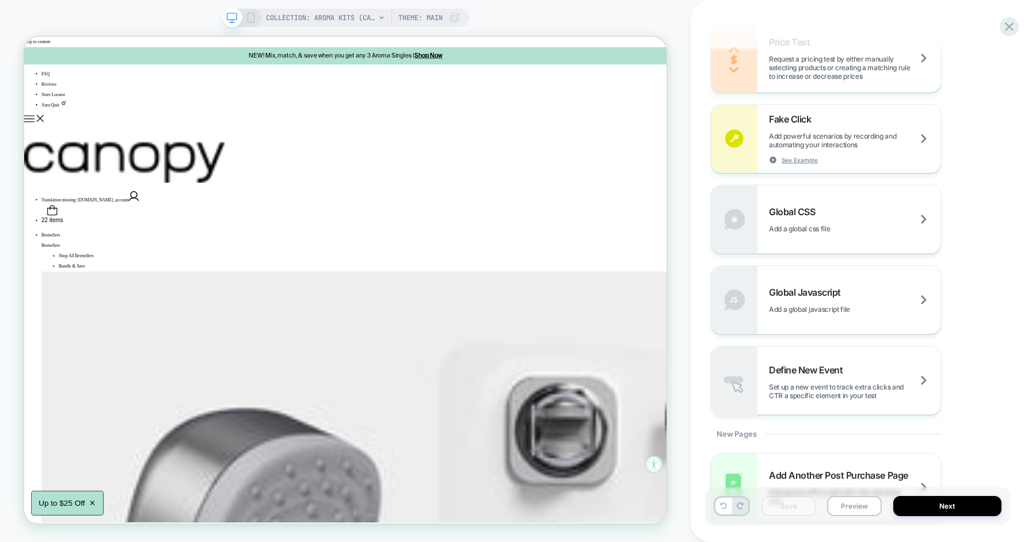
scroll to position [729, 0]
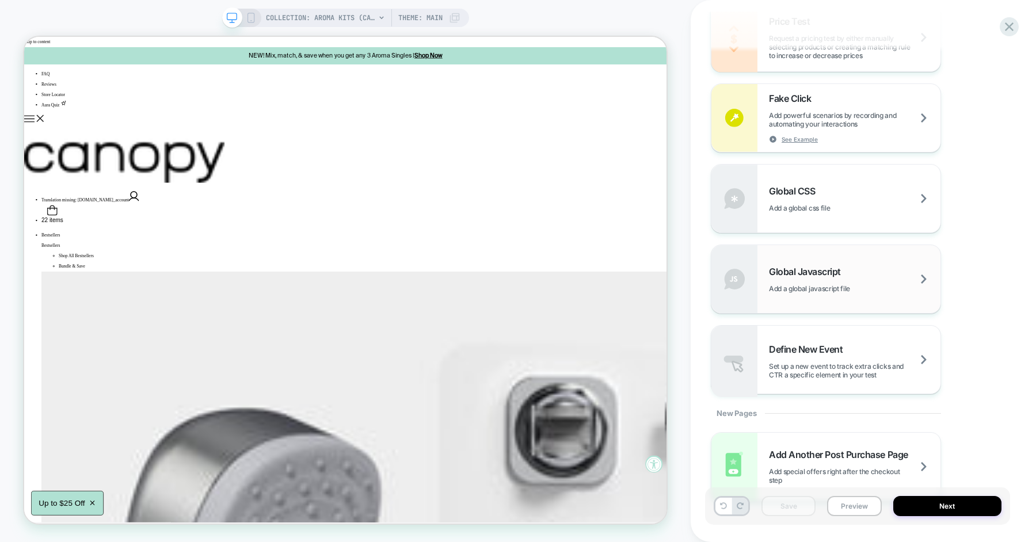
click at [822, 284] on span "Add a global javascript file" at bounding box center [824, 288] width 110 height 9
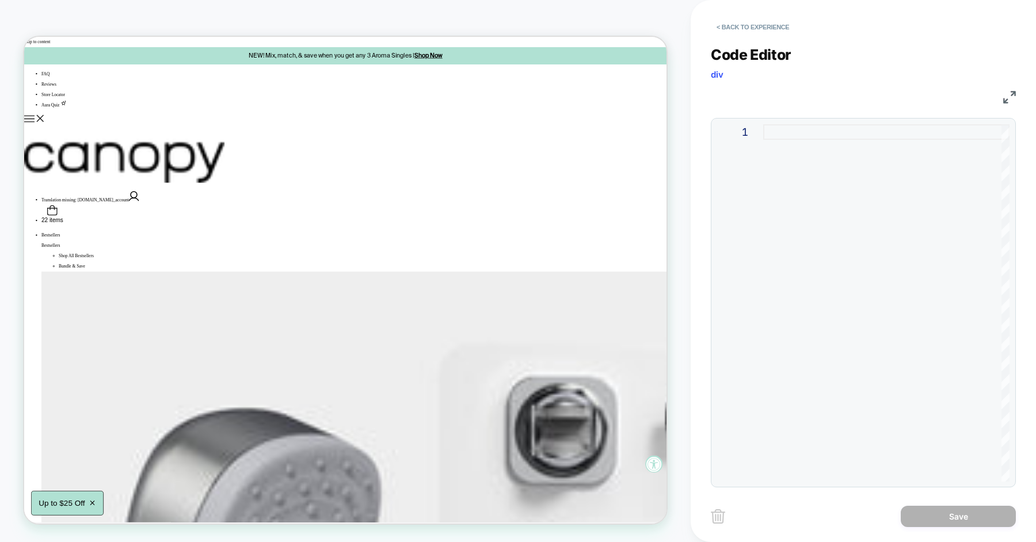
click at [806, 184] on div at bounding box center [886, 302] width 246 height 357
click at [751, 33] on button "< Back to experience" at bounding box center [753, 27] width 84 height 18
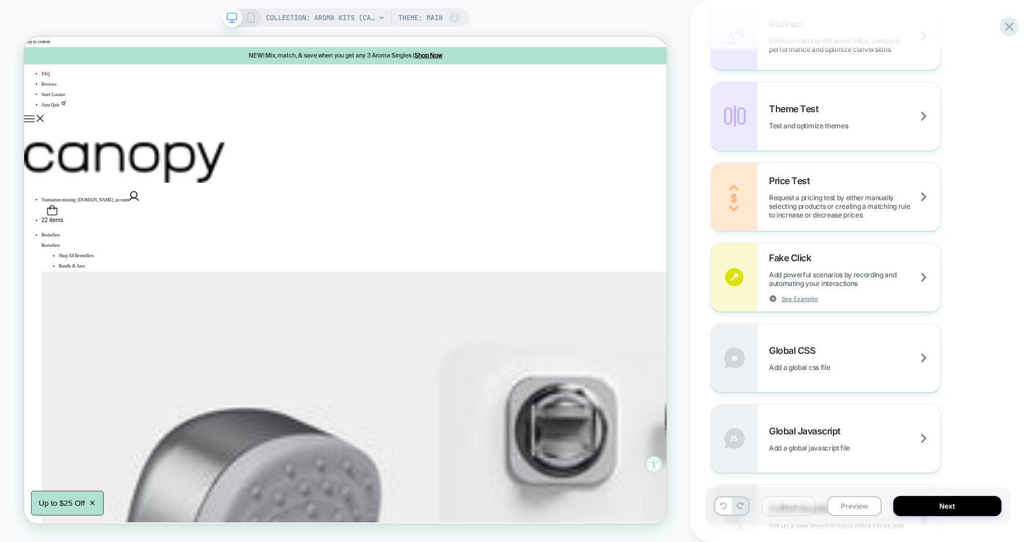
scroll to position [579, 0]
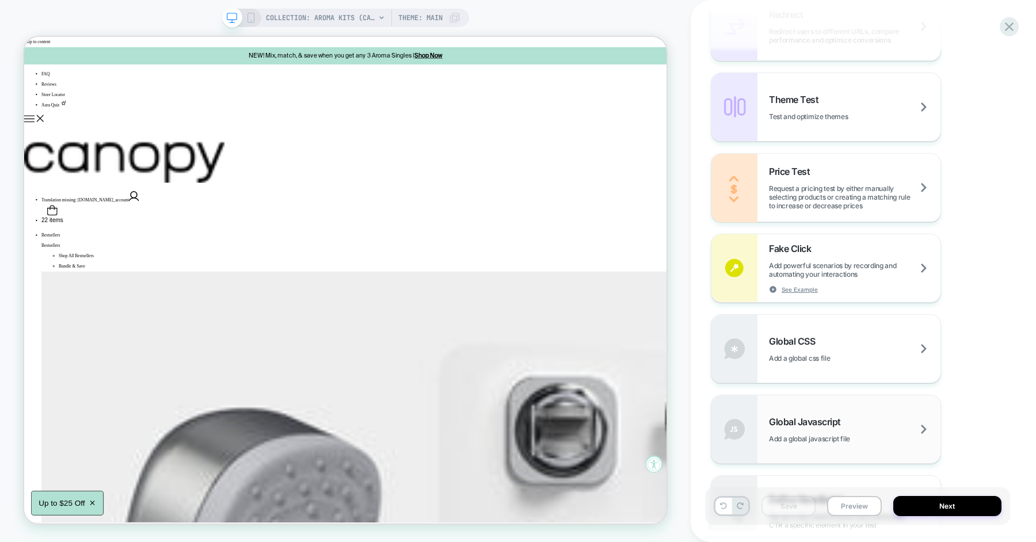
click at [812, 427] on div "Global Javascript Add a global javascript file" at bounding box center [854, 429] width 171 height 27
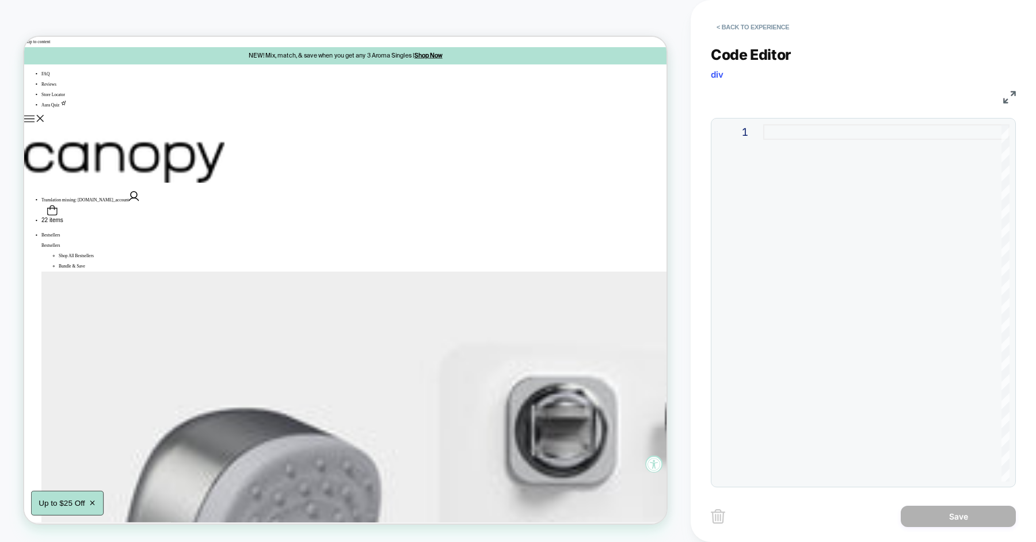
click at [784, 230] on div at bounding box center [886, 302] width 246 height 357
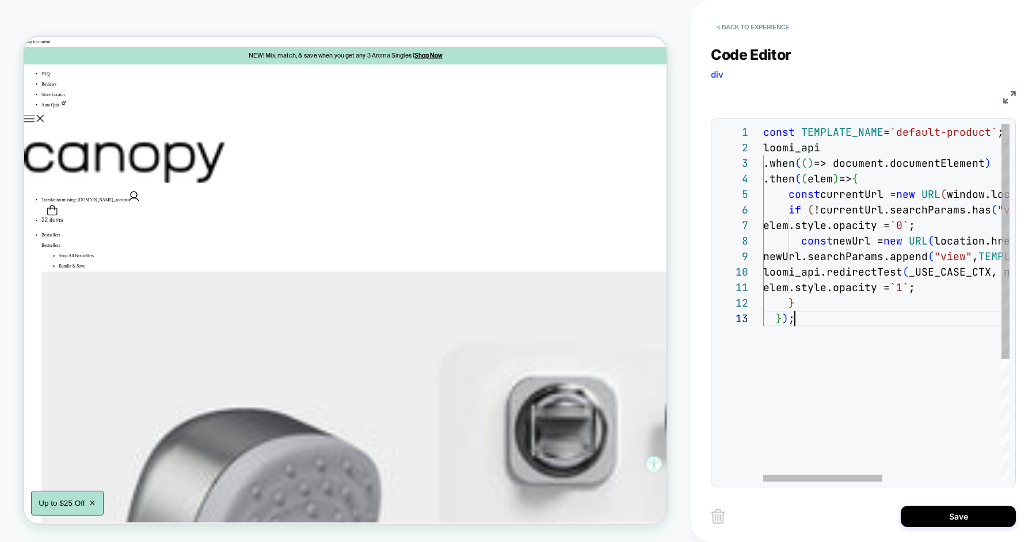
scroll to position [30, 30]
click at [929, 136] on div "const TEMPLATE_NAME = `default-product` ; loomi_api .when ( ( ) => document.doc…" at bounding box center [1009, 396] width 492 height 544
type textarea "**********"
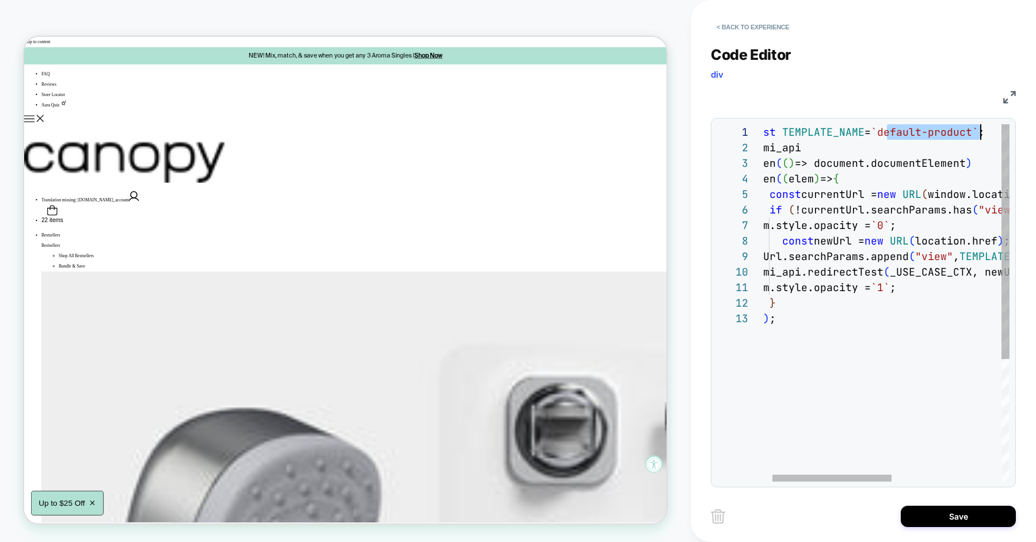
scroll to position [0, 280]
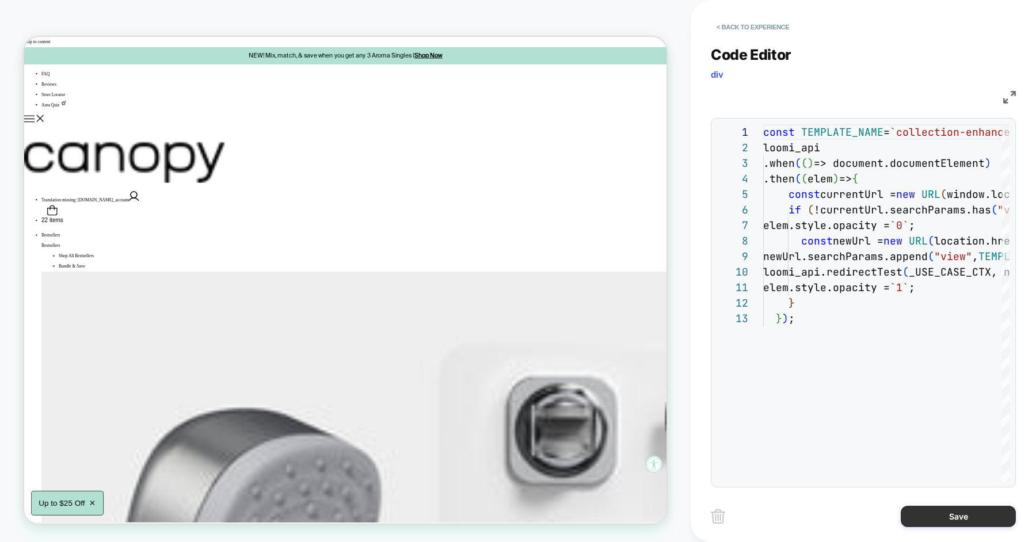
click at [957, 514] on button "Save" at bounding box center [957, 516] width 115 height 21
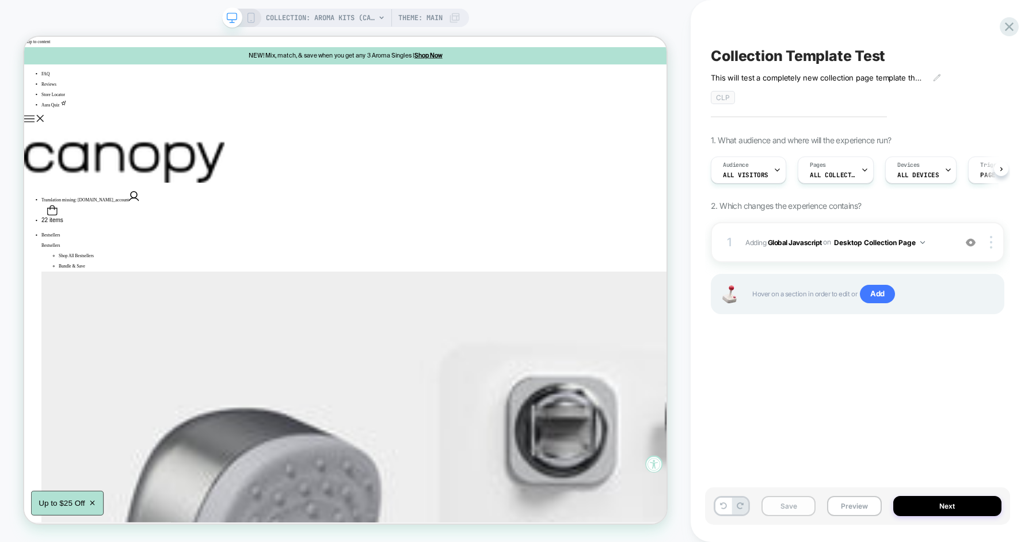
scroll to position [0, 1]
click at [803, 504] on button "Save" at bounding box center [788, 506] width 54 height 20
click at [845, 509] on button "Preview" at bounding box center [854, 506] width 54 height 20
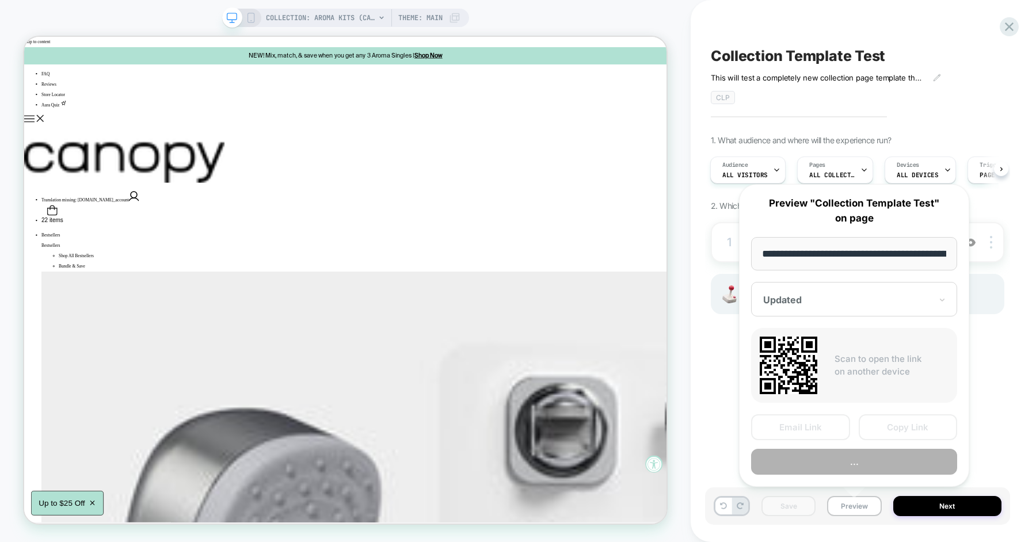
scroll to position [0, 121]
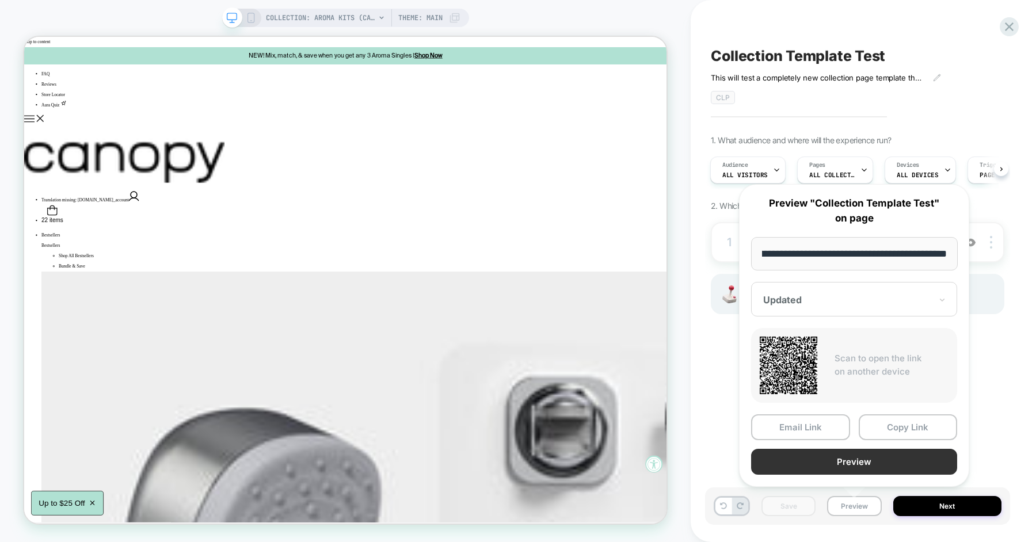
click at [854, 458] on button "Preview" at bounding box center [854, 462] width 206 height 26
